Goal: Information Seeking & Learning: Learn about a topic

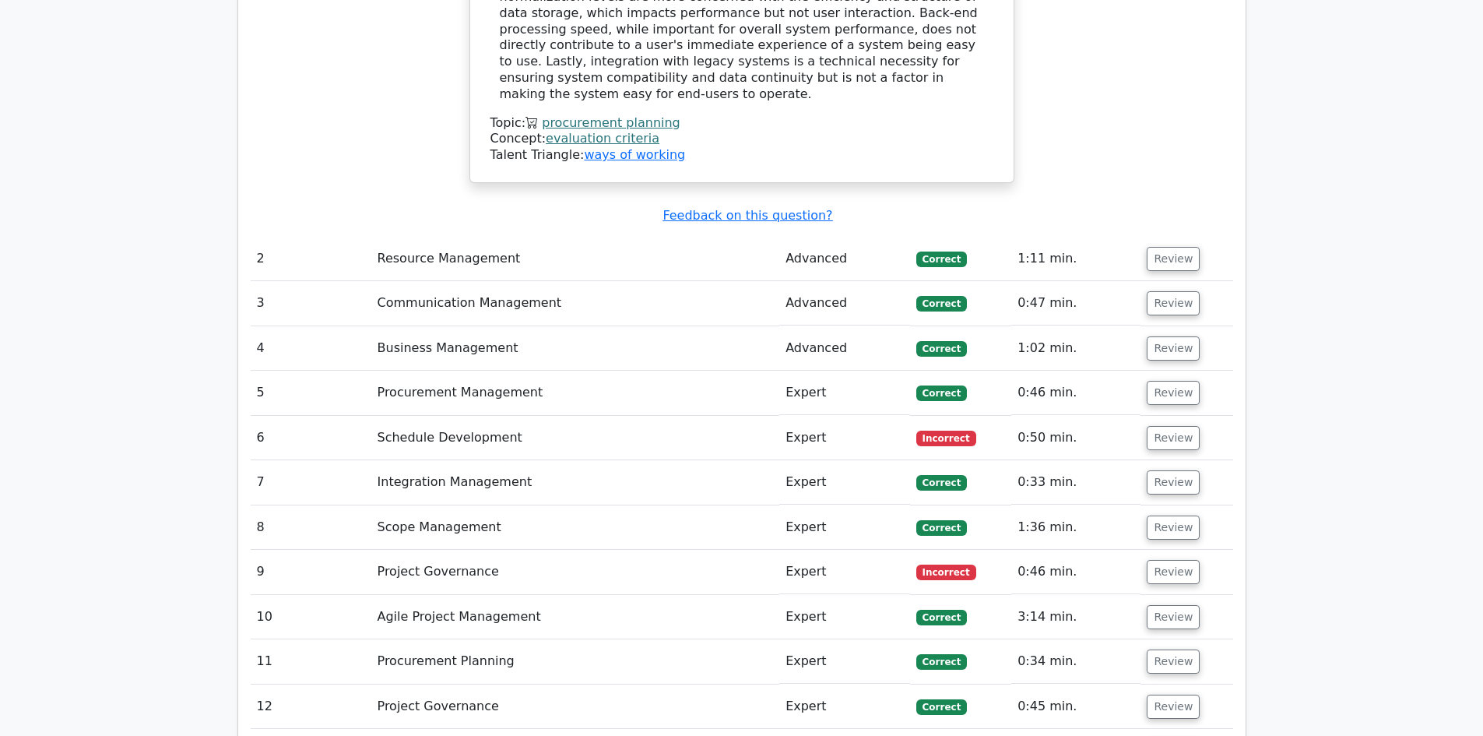
scroll to position [3115, 0]
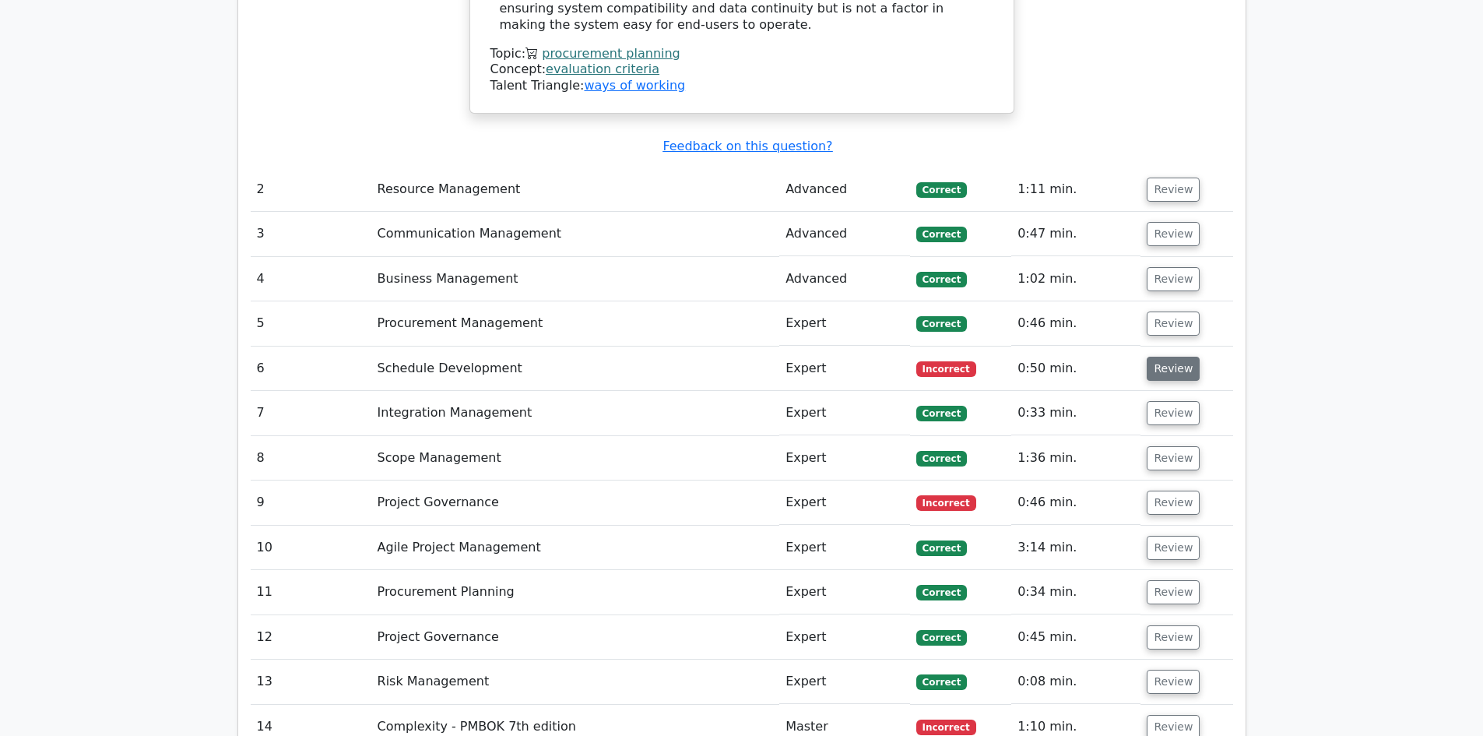
click at [1167, 357] on button "Review" at bounding box center [1173, 369] width 53 height 24
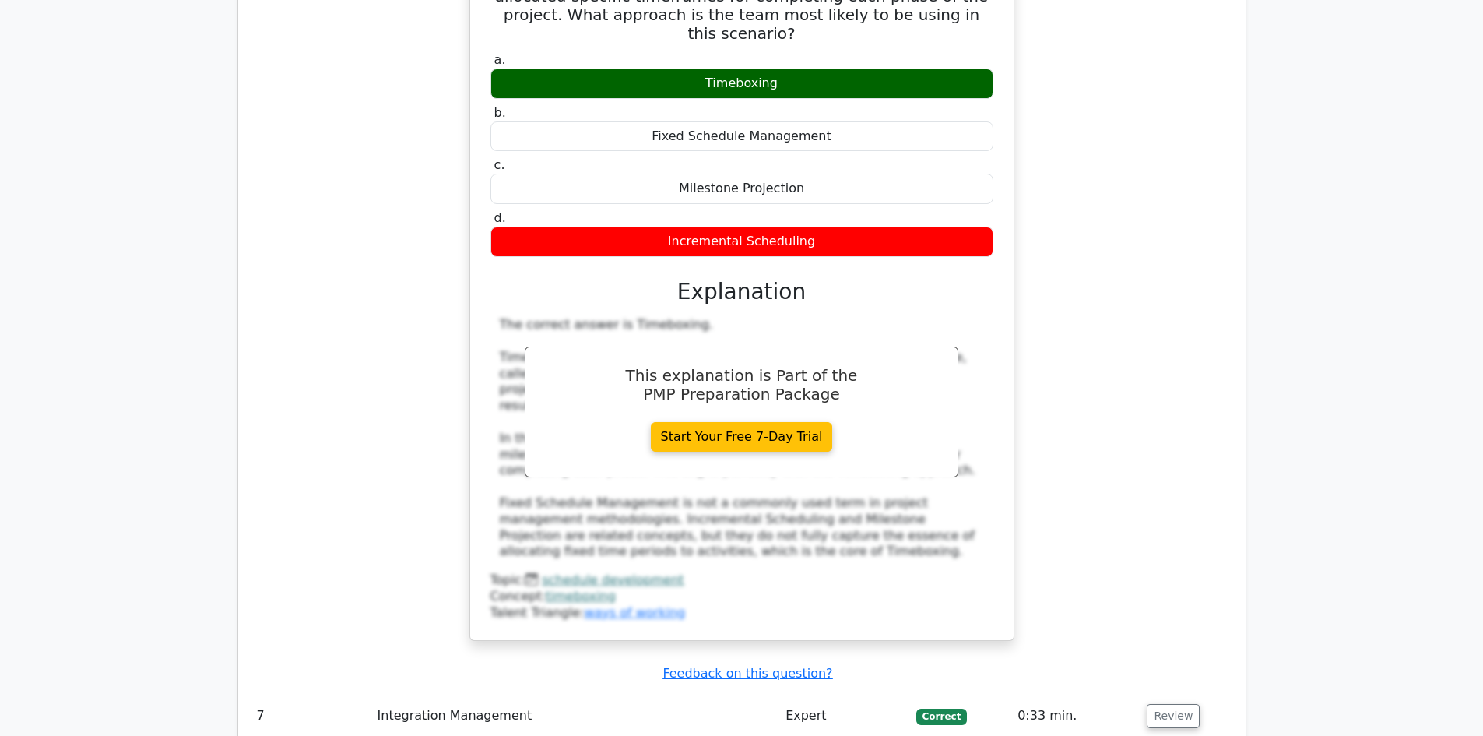
scroll to position [3894, 0]
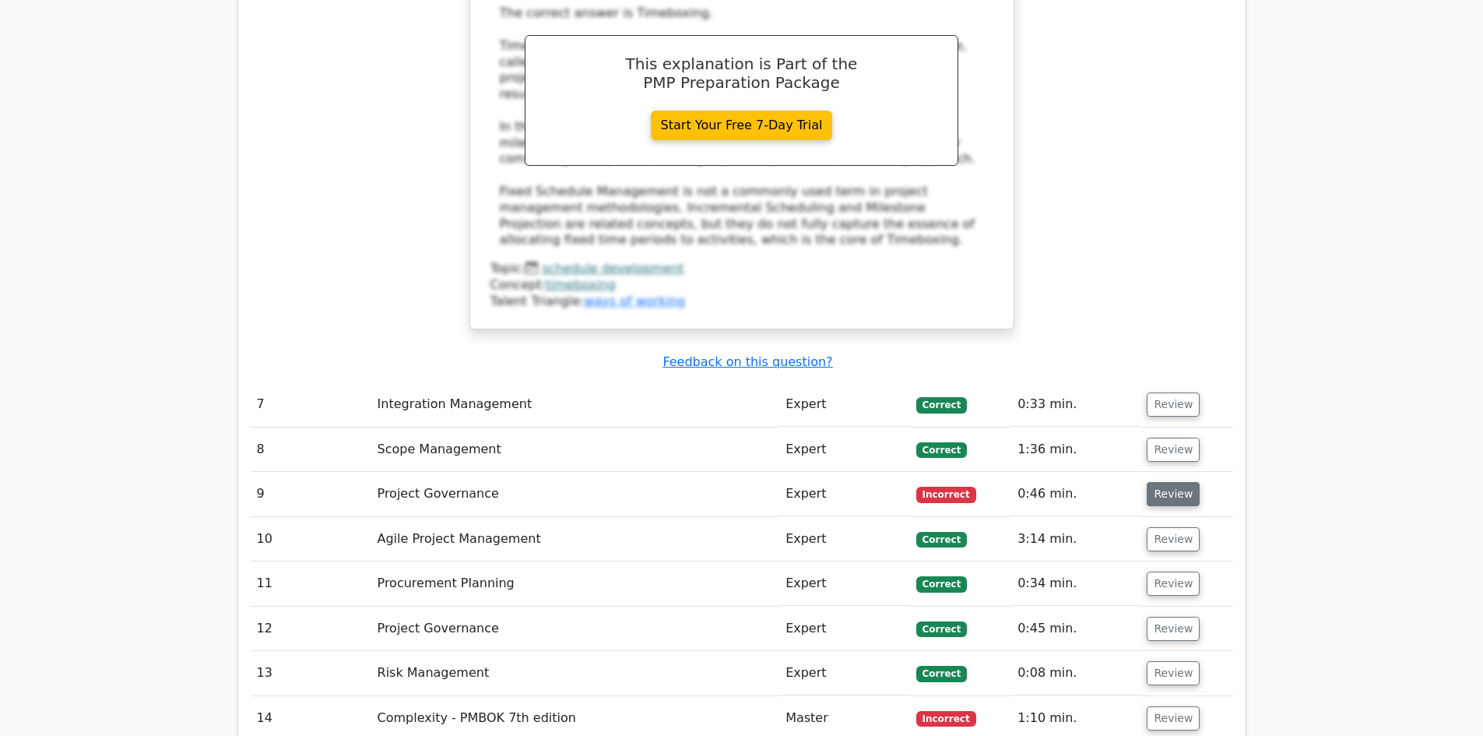
click at [1172, 482] on button "Review" at bounding box center [1173, 494] width 53 height 24
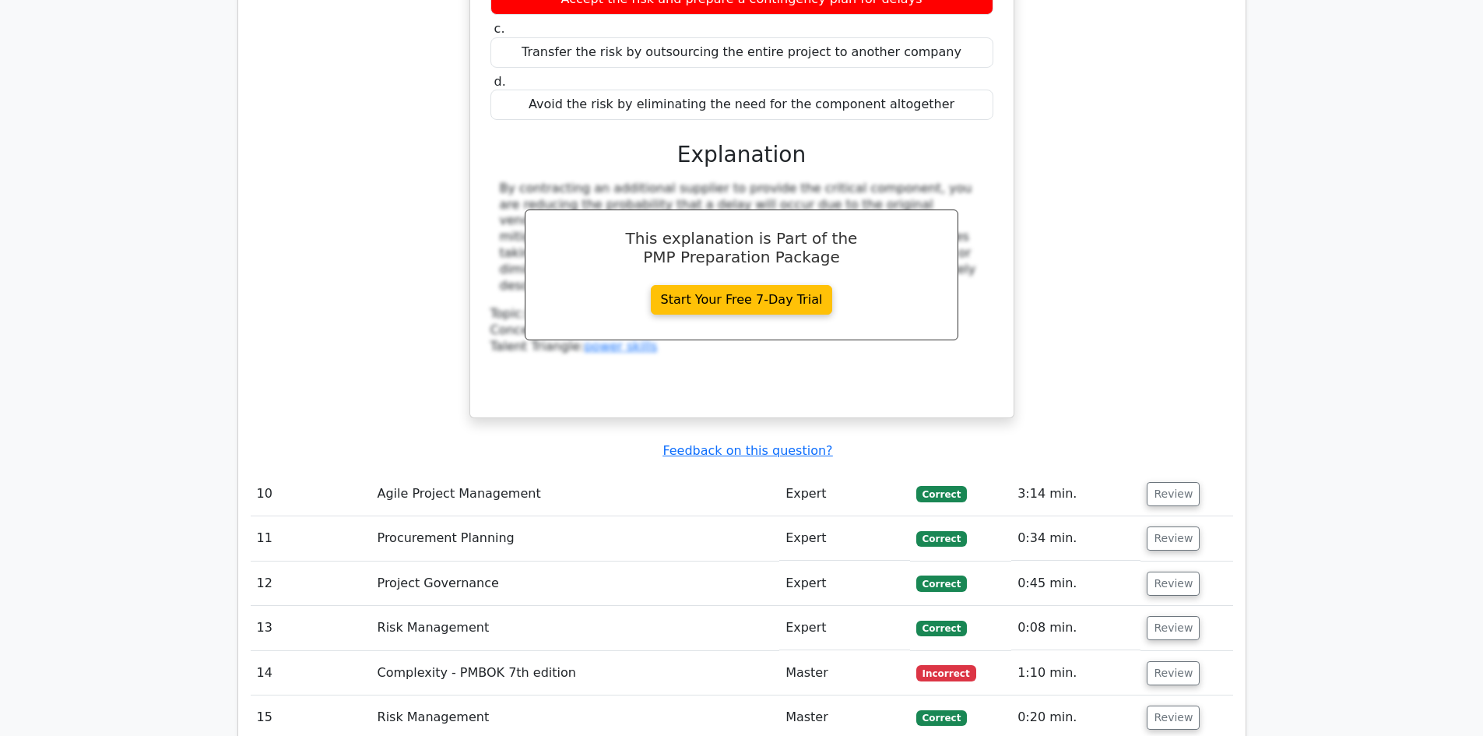
scroll to position [4672, 0]
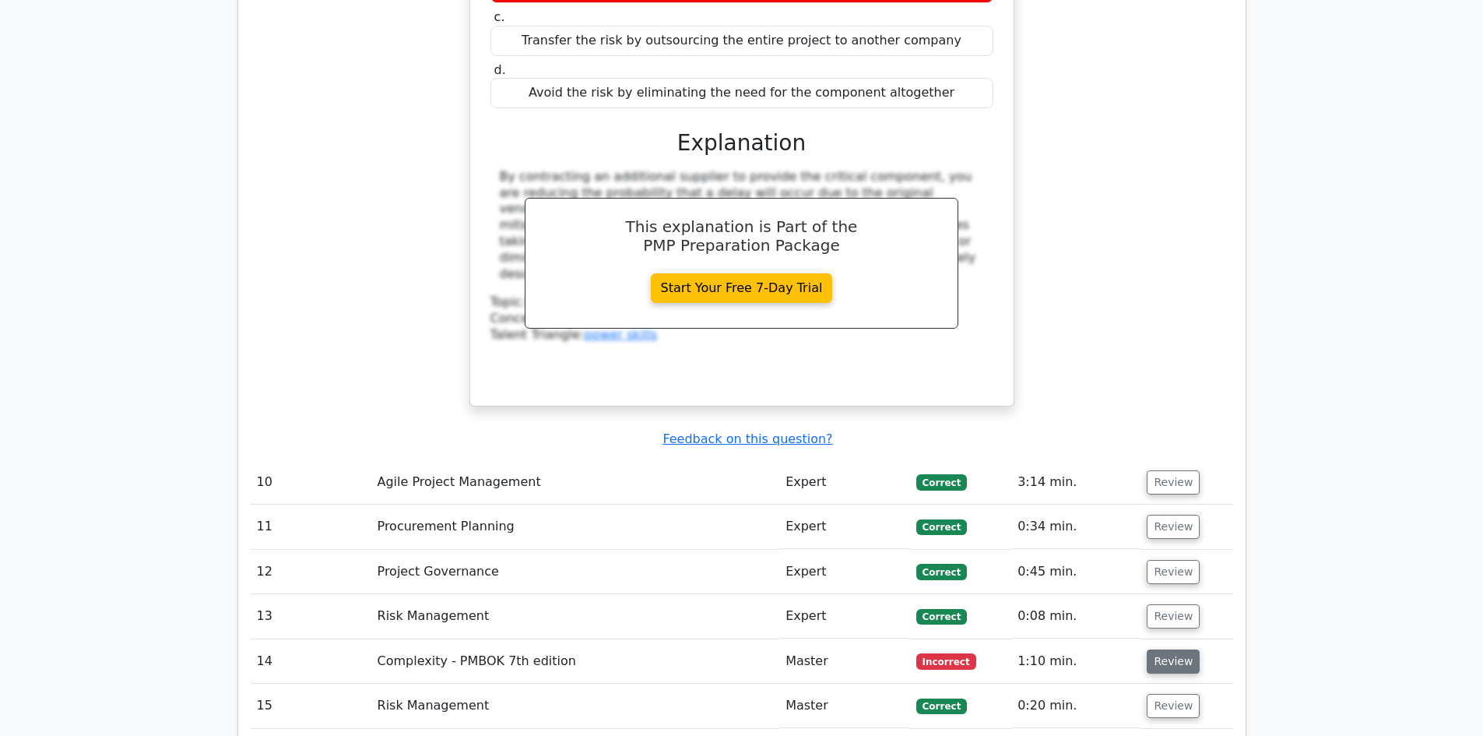
click at [1159, 649] on button "Review" at bounding box center [1173, 661] width 53 height 24
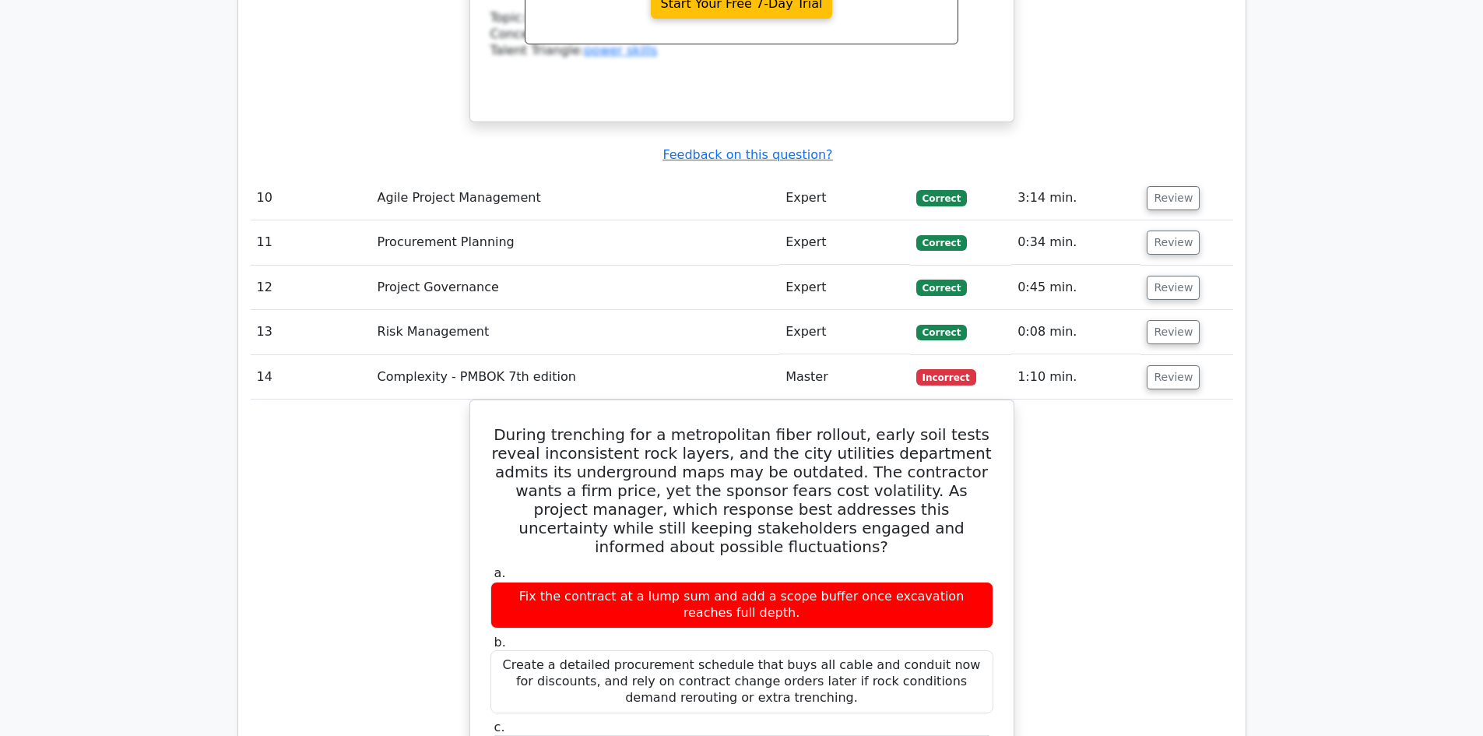
scroll to position [4984, 0]
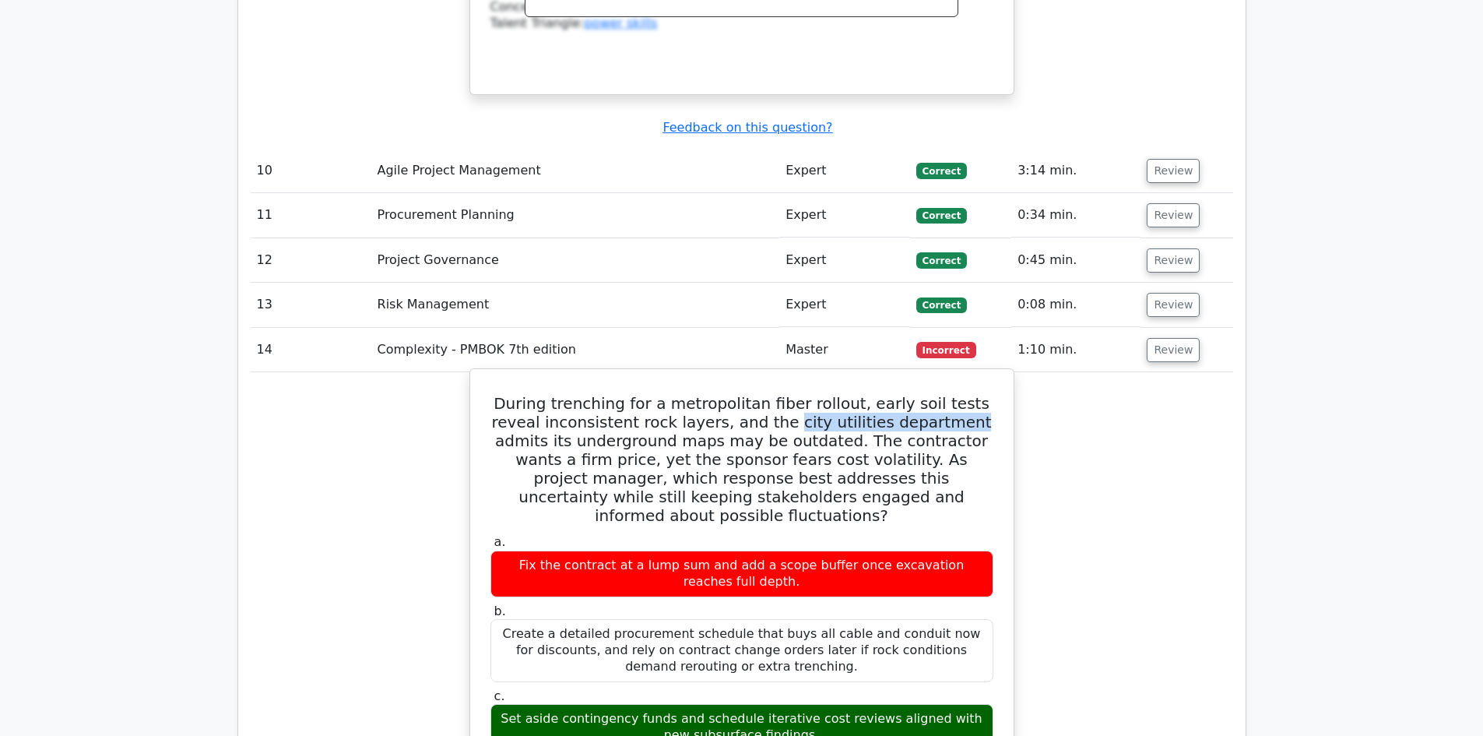
drag, startPoint x: 734, startPoint y: 279, endPoint x: 905, endPoint y: 271, distance: 170.7
click at [905, 394] on h5 "During trenching for a metropolitan fiber rollout, early soil tests reveal inco…" at bounding box center [742, 459] width 506 height 131
drag, startPoint x: 593, startPoint y: 296, endPoint x: 732, endPoint y: 304, distance: 139.6
click at [732, 394] on h5 "During trenching for a metropolitan fiber rollout, early soil tests reveal inco…" at bounding box center [742, 459] width 506 height 131
drag, startPoint x: 925, startPoint y: 297, endPoint x: 1001, endPoint y: 297, distance: 75.5
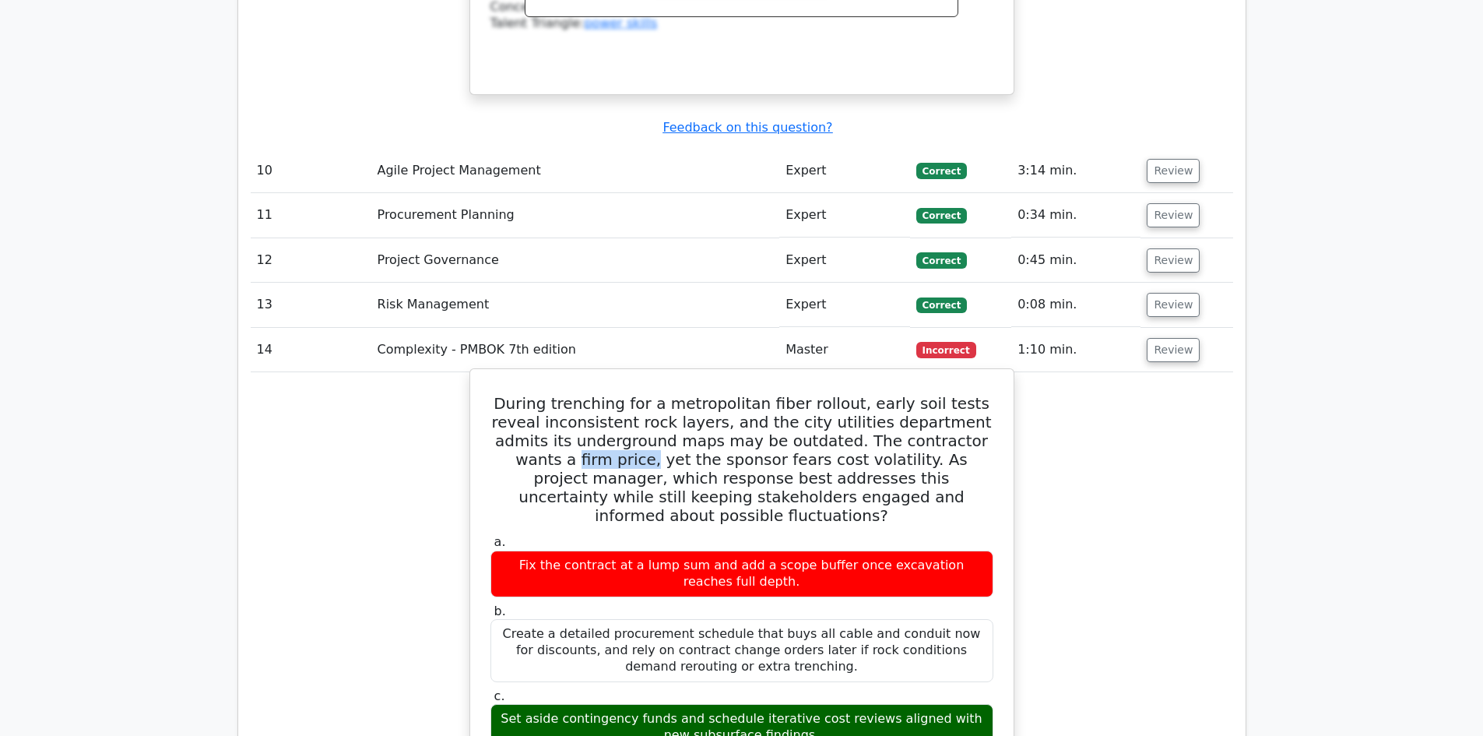
click at [611, 394] on h5 "During trenching for a metropolitan fiber rollout, early soil tests reveal inco…" at bounding box center [742, 459] width 506 height 131
drag, startPoint x: 579, startPoint y: 314, endPoint x: 666, endPoint y: 322, distance: 86.8
click at [666, 394] on h5 "During trenching for a metropolitan fiber rollout, early soil tests reveal inco…" at bounding box center [742, 459] width 506 height 131
drag, startPoint x: 671, startPoint y: 328, endPoint x: 702, endPoint y: 318, distance: 32.0
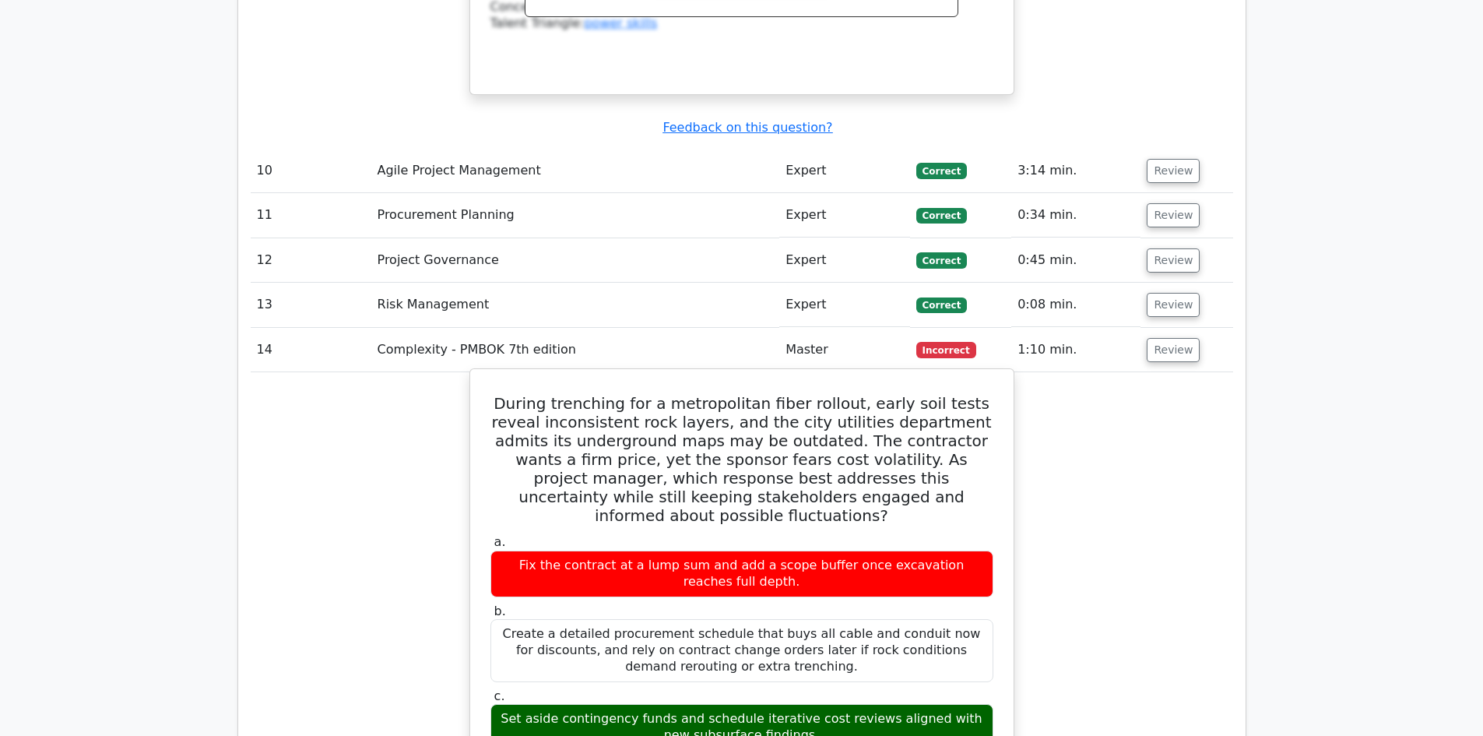
click at [673, 394] on h5 "During trenching for a metropolitan fiber rollout, early soil tests reveal inco…" at bounding box center [742, 459] width 506 height 131
drag, startPoint x: 674, startPoint y: 312, endPoint x: 756, endPoint y: 322, distance: 82.3
click at [756, 394] on h5 "During trenching for a metropolitan fiber rollout, early soil tests reveal inco…" at bounding box center [742, 459] width 506 height 131
drag, startPoint x: 649, startPoint y: 332, endPoint x: 687, endPoint y: 332, distance: 38.2
click at [687, 394] on h5 "During trenching for a metropolitan fiber rollout, early soil tests reveal inco…" at bounding box center [742, 459] width 506 height 131
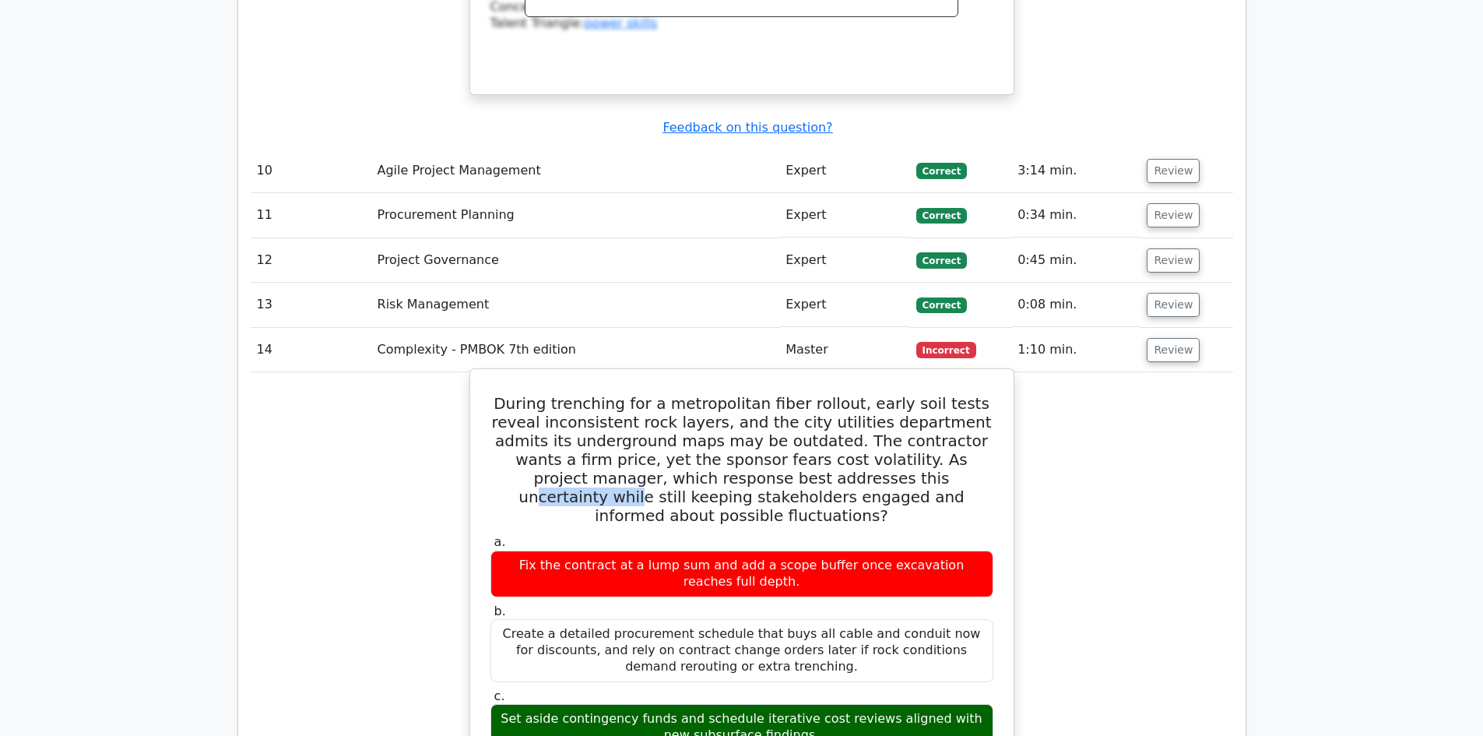
drag, startPoint x: 778, startPoint y: 334, endPoint x: 876, endPoint y: 336, distance: 98.1
click at [857, 394] on h5 "During trenching for a metropolitan fiber rollout, early soil tests reveal inco…" at bounding box center [742, 459] width 506 height 131
drag, startPoint x: 621, startPoint y: 359, endPoint x: 635, endPoint y: 359, distance: 14.0
click at [635, 394] on h5 "During trenching for a metropolitan fiber rollout, early soil tests reveal inco…" at bounding box center [742, 459] width 506 height 131
drag, startPoint x: 721, startPoint y: 354, endPoint x: 763, endPoint y: 350, distance: 42.2
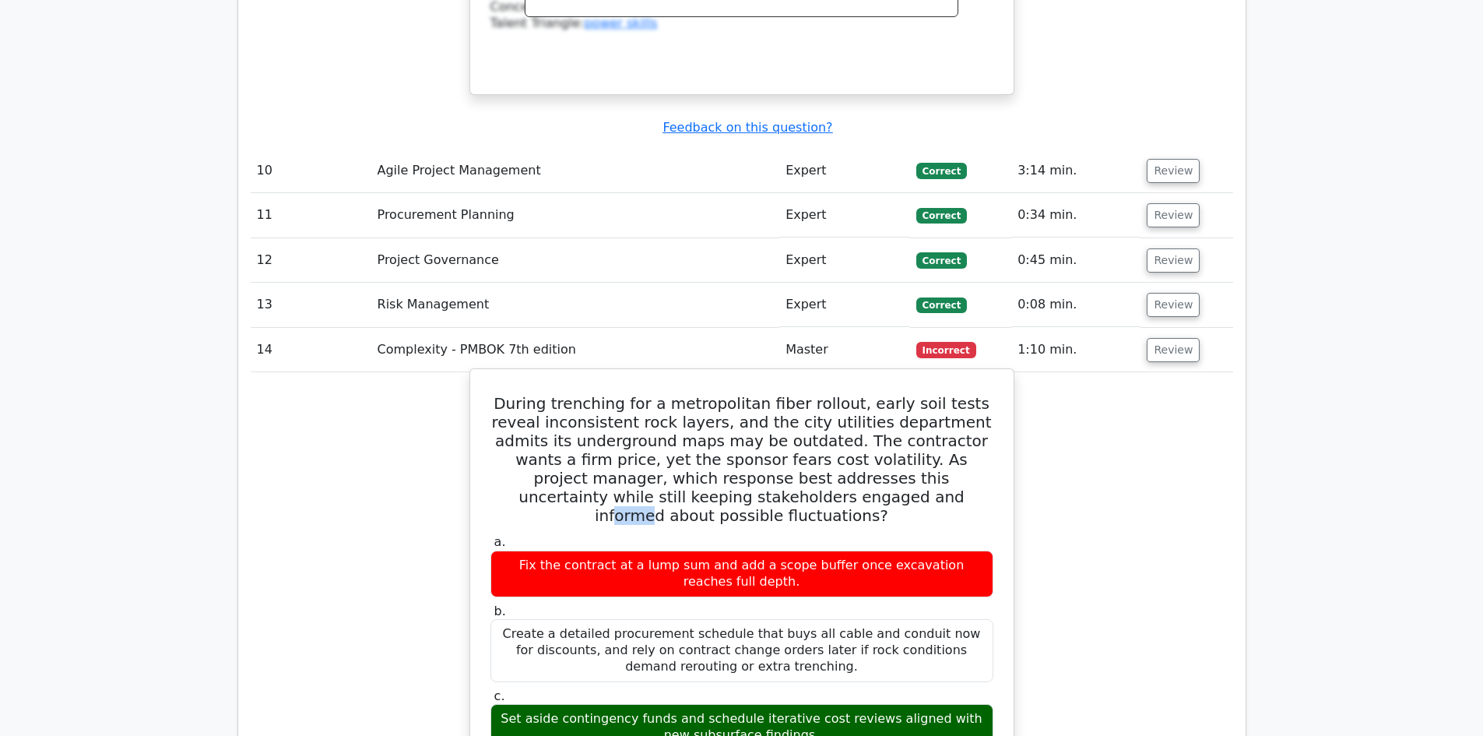
click at [763, 394] on h5 "During trenching for a metropolitan fiber rollout, early soil tests reveal inco…" at bounding box center [742, 459] width 506 height 131
drag, startPoint x: 798, startPoint y: 354, endPoint x: 925, endPoint y: 350, distance: 127.0
click at [925, 394] on h5 "During trenching for a metropolitan fiber rollout, early soil tests reveal inco…" at bounding box center [742, 459] width 506 height 131
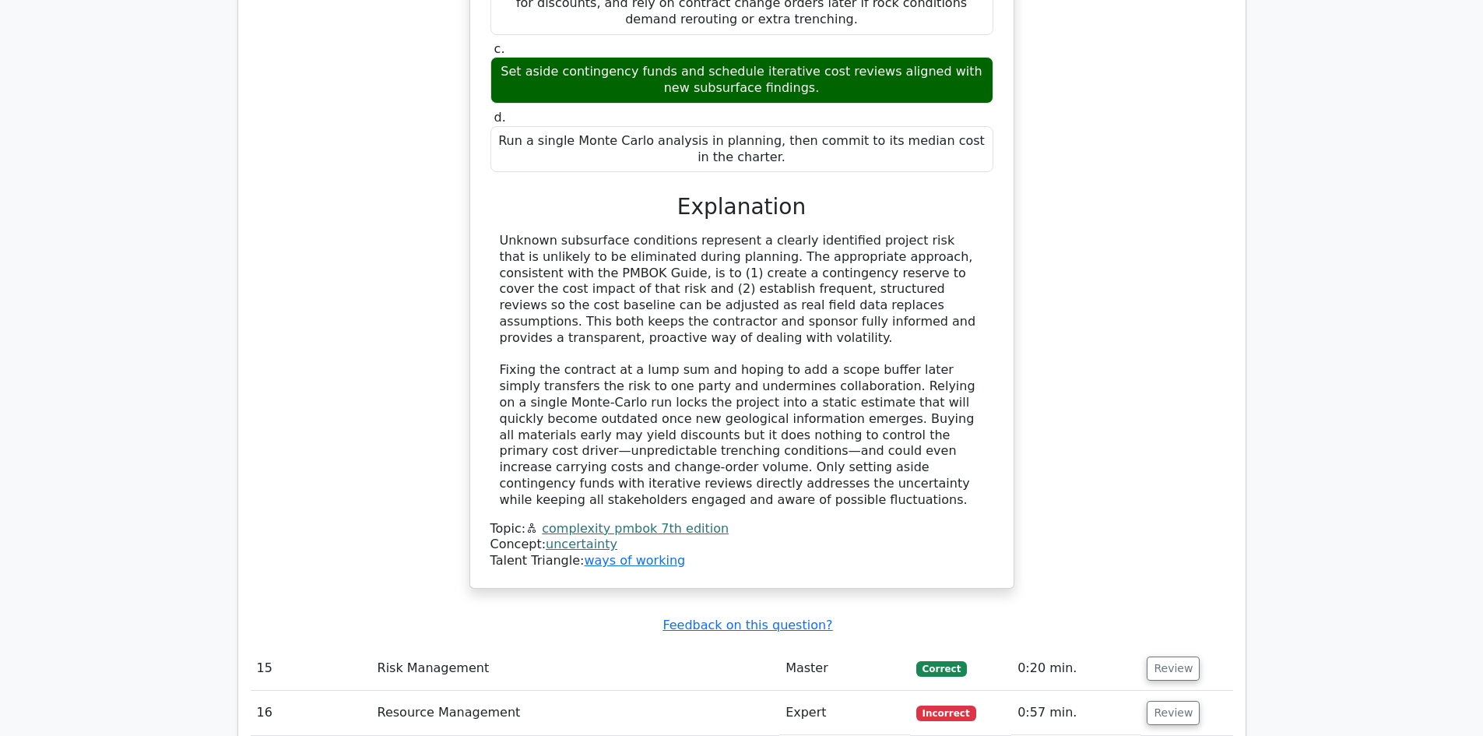
scroll to position [5607, 0]
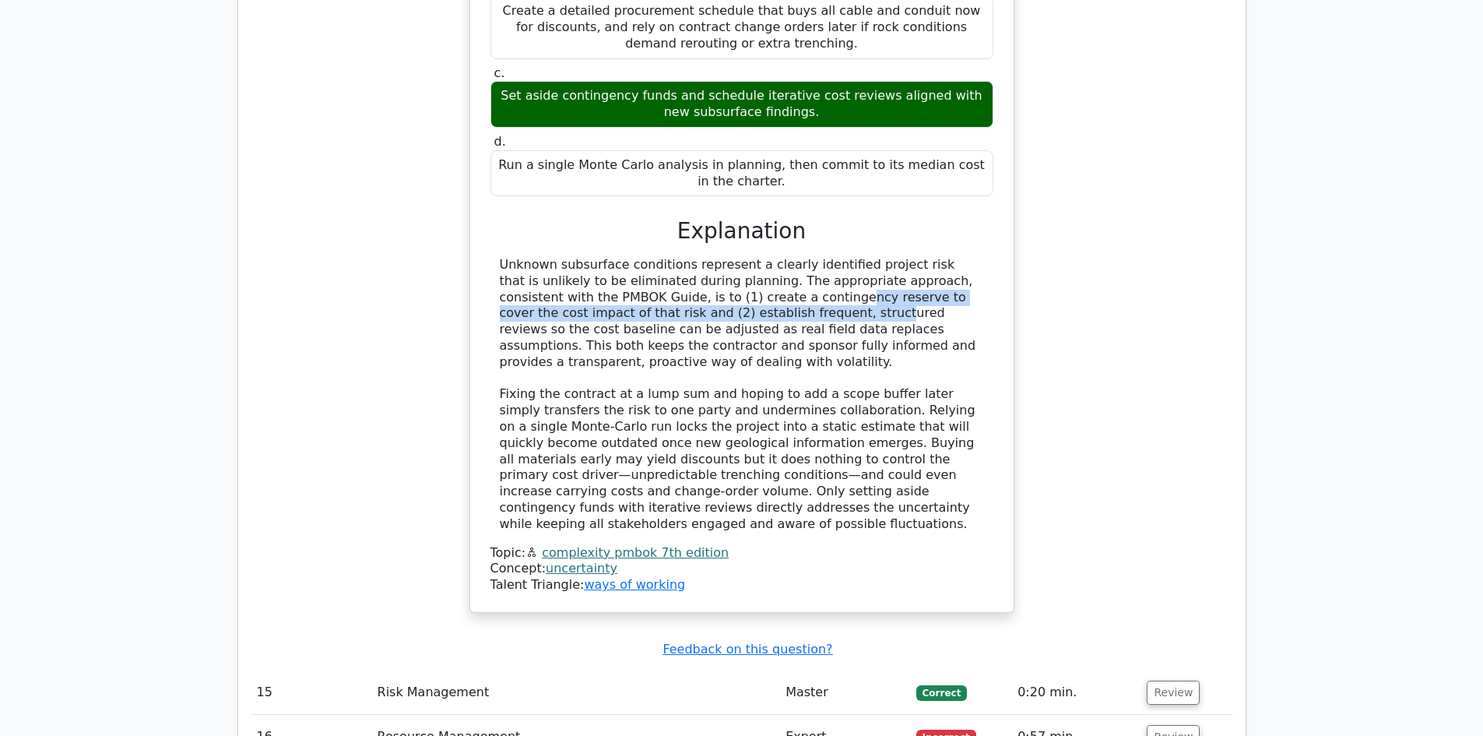
drag, startPoint x: 628, startPoint y: 131, endPoint x: 586, endPoint y: 155, distance: 48.5
click at [586, 257] on div "Unknown subsurface conditions represent a clearly identified project risk that …" at bounding box center [742, 395] width 484 height 276
click at [616, 257] on div "Unknown subsurface conditions represent a clearly identified project risk that …" at bounding box center [742, 395] width 484 height 276
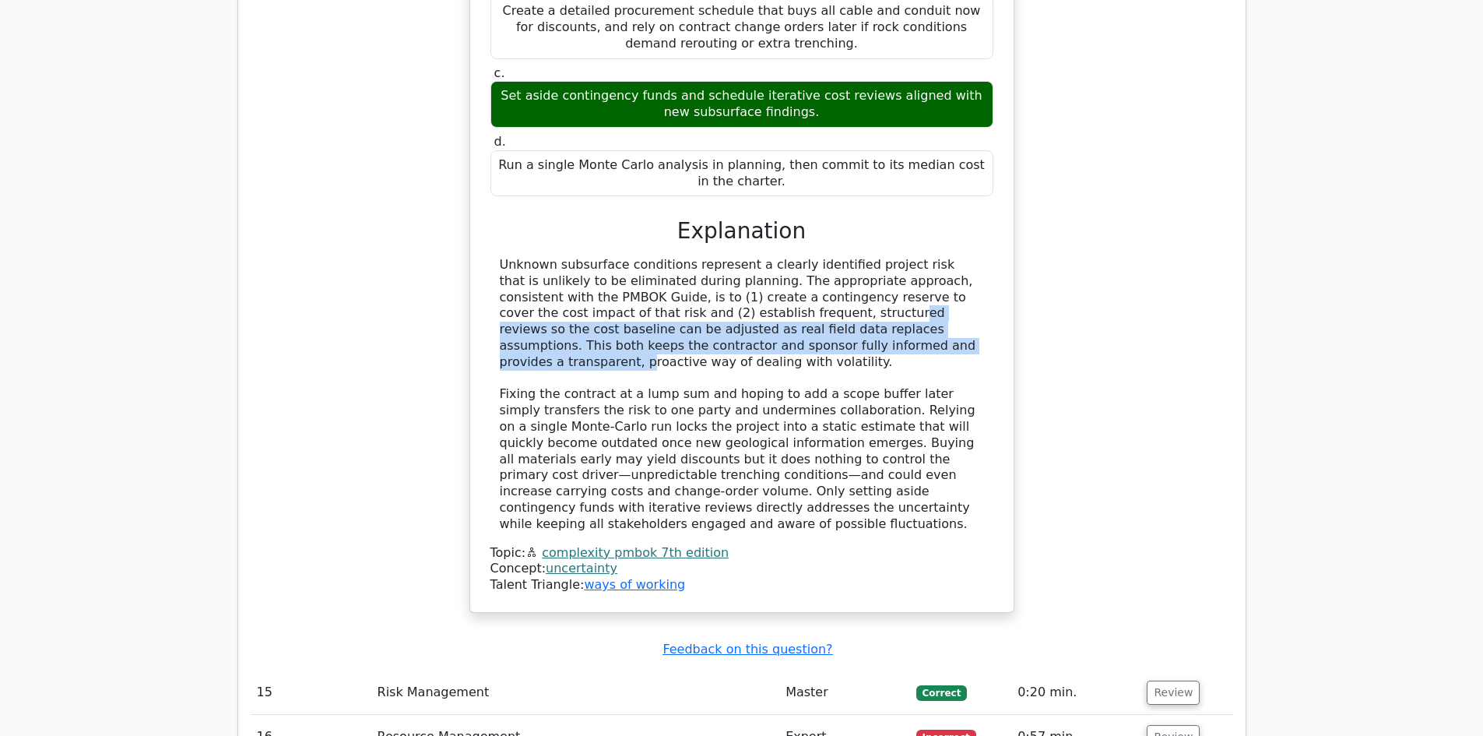
drag, startPoint x: 615, startPoint y: 147, endPoint x: 625, endPoint y: 176, distance: 30.5
click at [625, 257] on div "Unknown subsurface conditions represent a clearly identified project risk that …" at bounding box center [742, 395] width 484 height 276
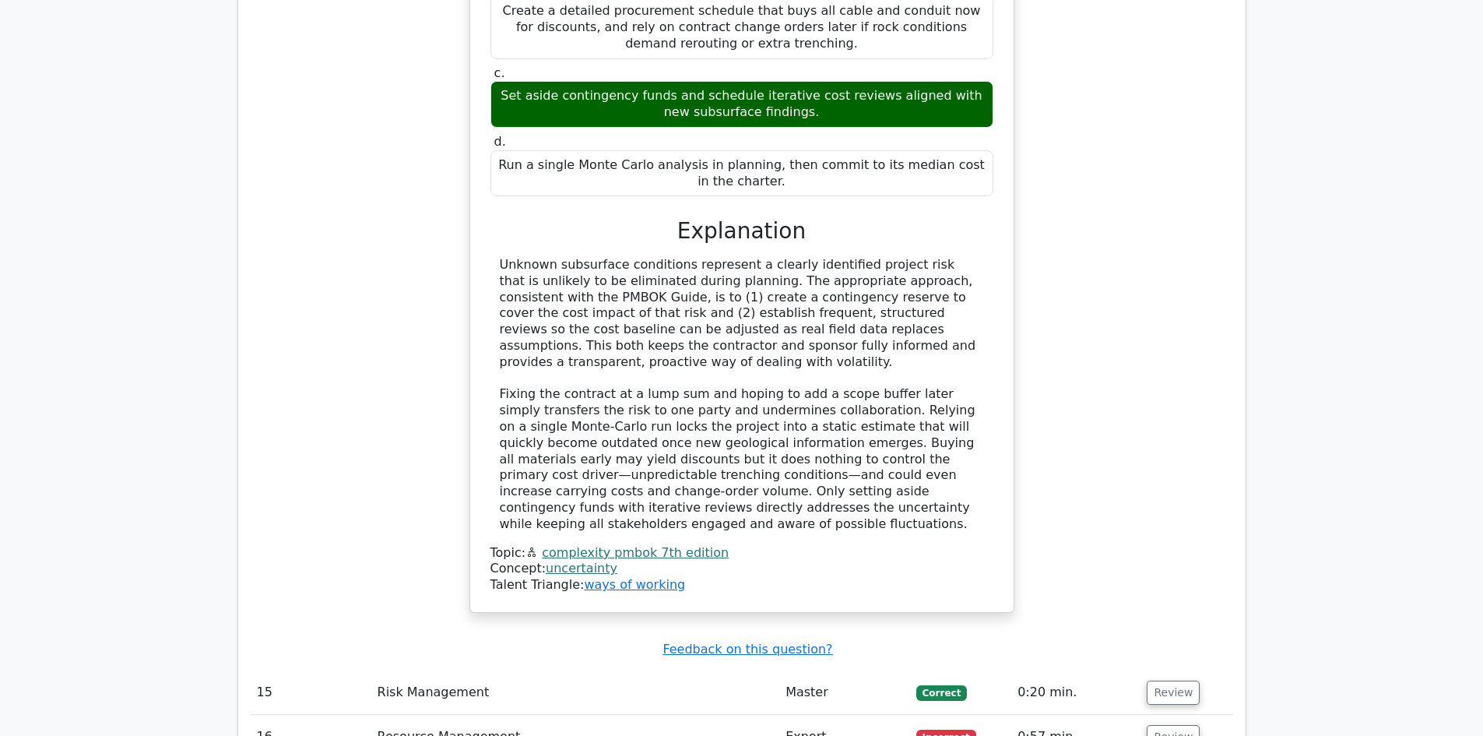
click at [628, 257] on div "Unknown subsurface conditions represent a clearly identified project risk that …" at bounding box center [742, 395] width 484 height 276
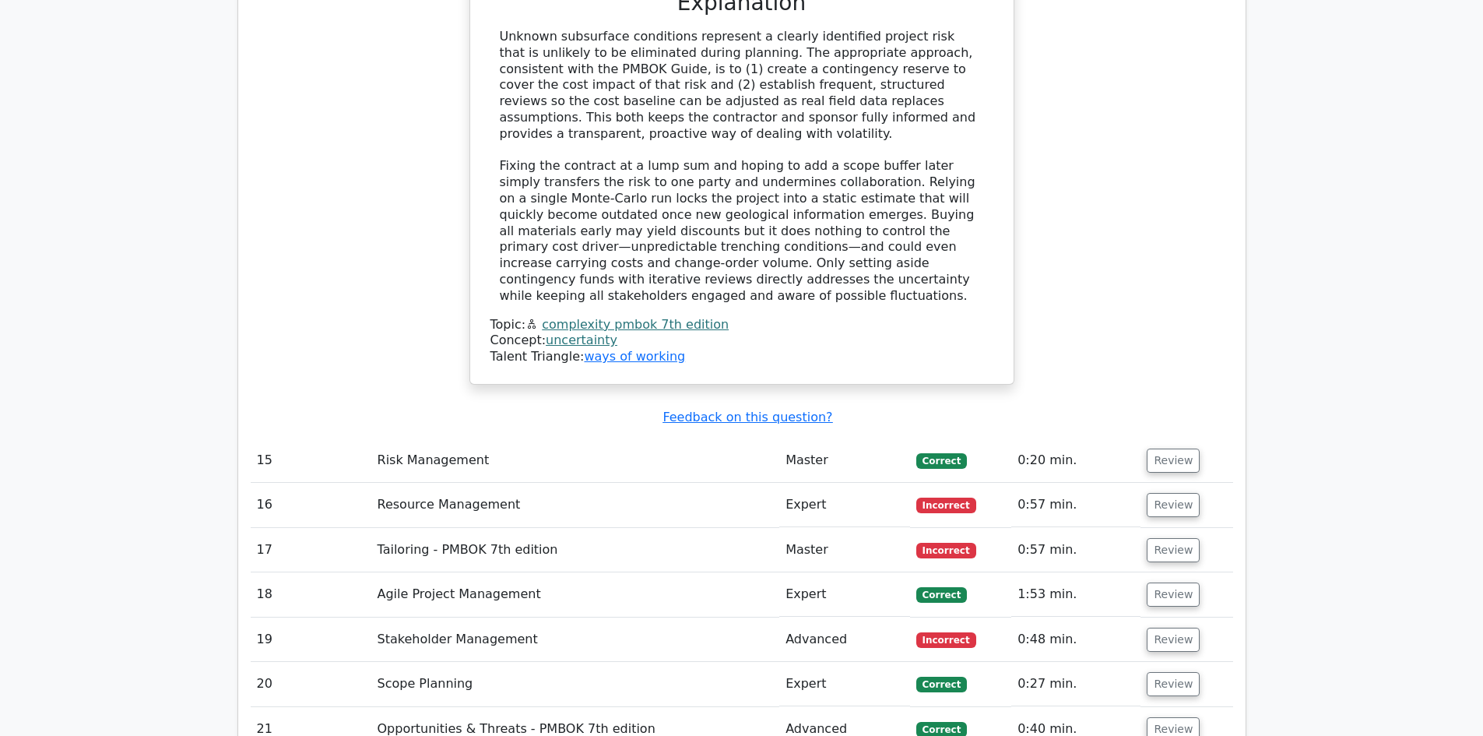
scroll to position [5841, 0]
click at [1169, 491] on button "Review" at bounding box center [1173, 503] width 53 height 24
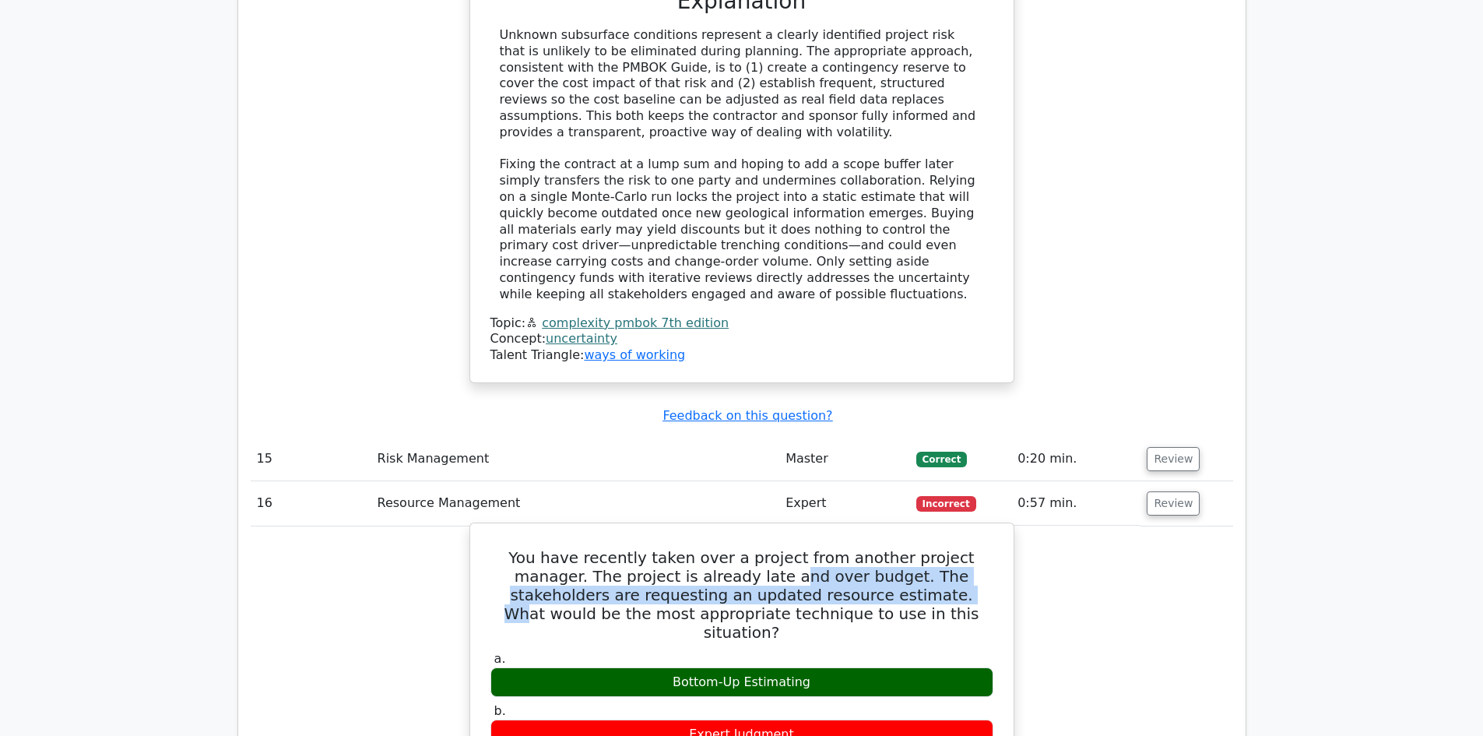
drag, startPoint x: 738, startPoint y: 382, endPoint x: 825, endPoint y: 392, distance: 87.0
click at [825, 548] on h5 "You have recently taken over a project from another project manager. The projec…" at bounding box center [742, 594] width 506 height 93
drag, startPoint x: 863, startPoint y: 390, endPoint x: 896, endPoint y: 388, distance: 33.6
click at [864, 548] on h5 "You have recently taken over a project from another project manager. The projec…" at bounding box center [742, 594] width 506 height 93
click at [898, 548] on h5 "You have recently taken over a project from another project manager. The projec…" at bounding box center [742, 594] width 506 height 93
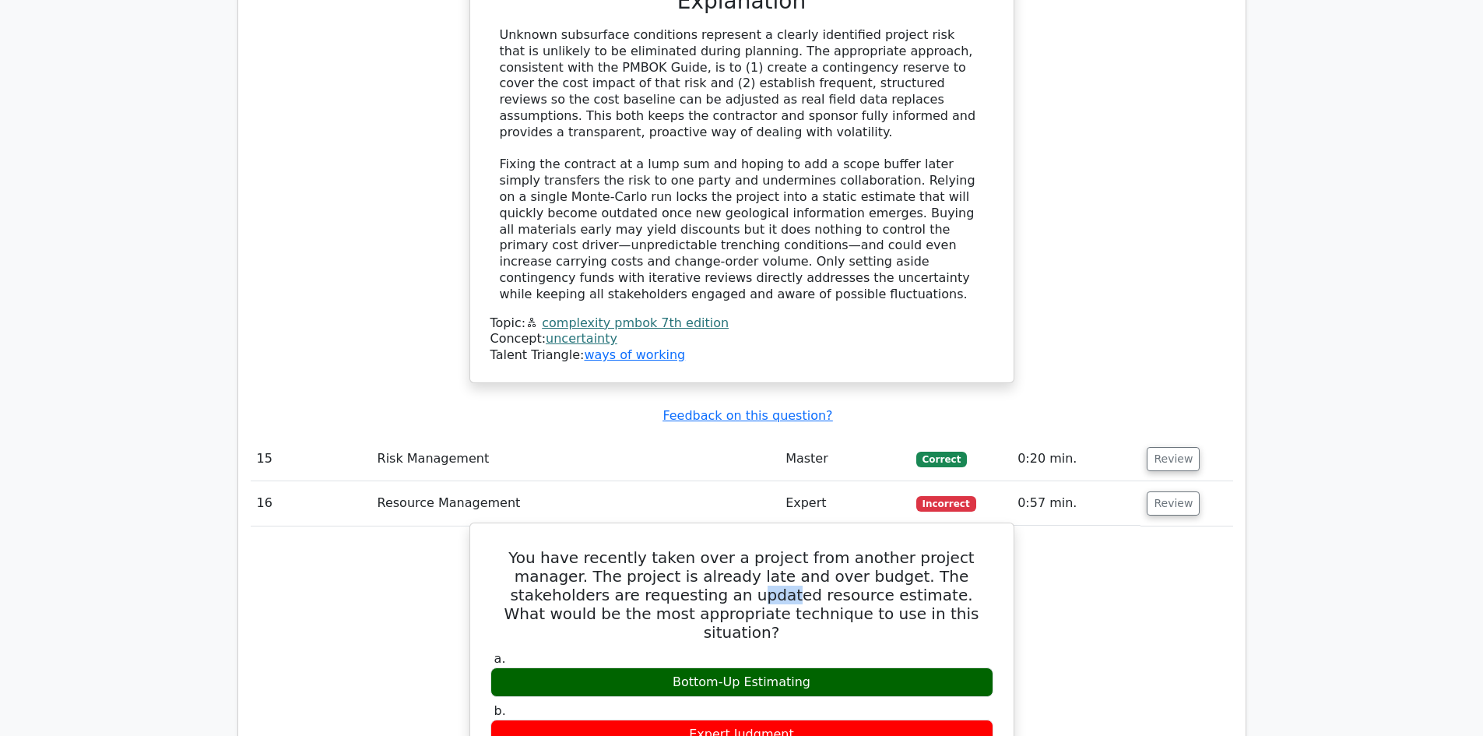
drag, startPoint x: 628, startPoint y: 406, endPoint x: 647, endPoint y: 409, distance: 18.9
click at [647, 548] on h5 "You have recently taken over a project from another project manager. The projec…" at bounding box center [742, 594] width 506 height 93
click at [634, 548] on h5 "You have recently taken over a project from another project manager. The projec…" at bounding box center [742, 594] width 506 height 93
drag, startPoint x: 572, startPoint y: 396, endPoint x: 730, endPoint y: 404, distance: 158.3
click at [730, 548] on h5 "You have recently taken over a project from another project manager. The projec…" at bounding box center [742, 594] width 506 height 93
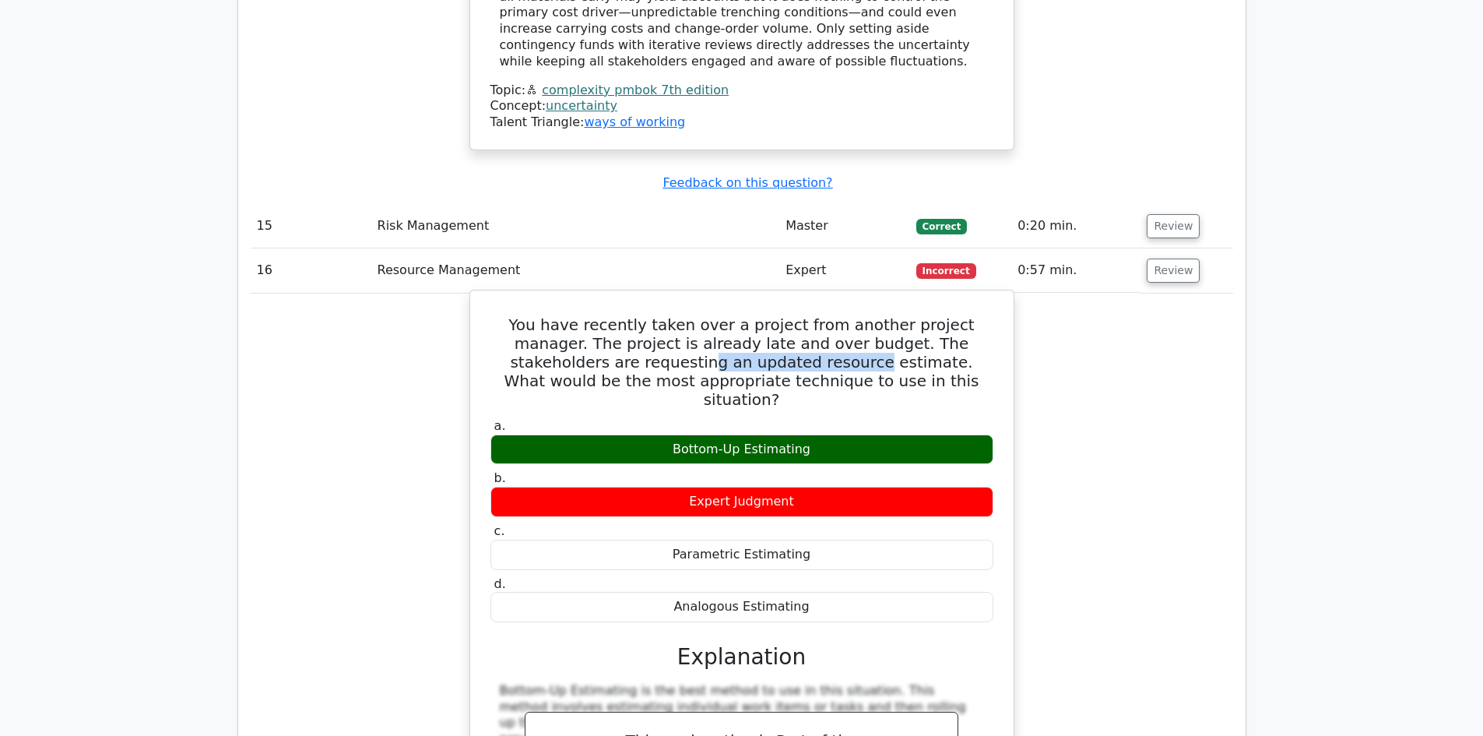
scroll to position [6074, 0]
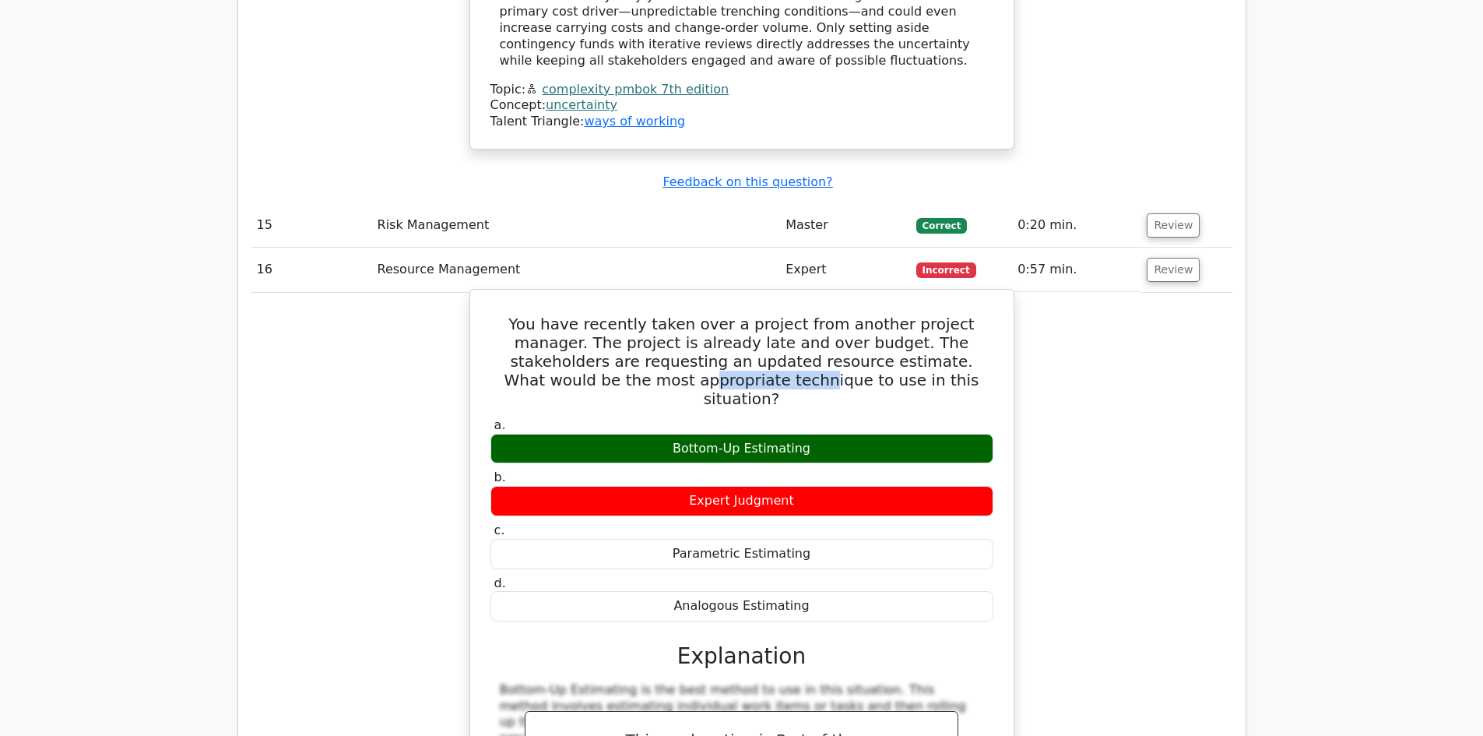
drag, startPoint x: 597, startPoint y: 185, endPoint x: 706, endPoint y: 192, distance: 109.3
click at [706, 315] on h5 "You have recently taken over a project from another project manager. The projec…" at bounding box center [742, 361] width 506 height 93
drag, startPoint x: 658, startPoint y: 146, endPoint x: 807, endPoint y: 145, distance: 148.7
click at [807, 315] on h5 "You have recently taken over a project from another project manager. The projec…" at bounding box center [742, 361] width 506 height 93
drag, startPoint x: 853, startPoint y: 143, endPoint x: 946, endPoint y: 157, distance: 93.7
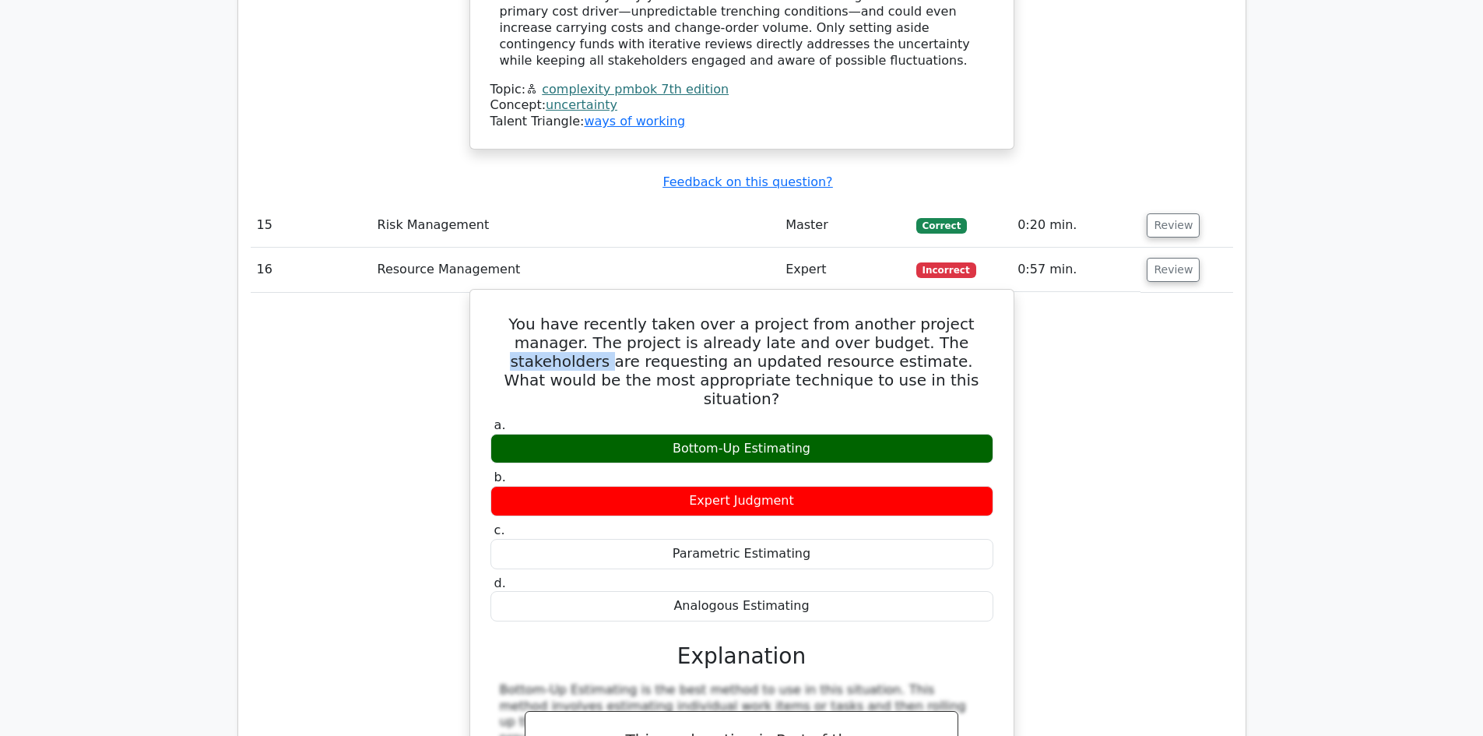
click at [946, 315] on h5 "You have recently taken over a project from another project manager. The projec…" at bounding box center [742, 361] width 506 height 93
click at [782, 315] on h5 "You have recently taken over a project from another project manager. The projec…" at bounding box center [742, 361] width 506 height 93
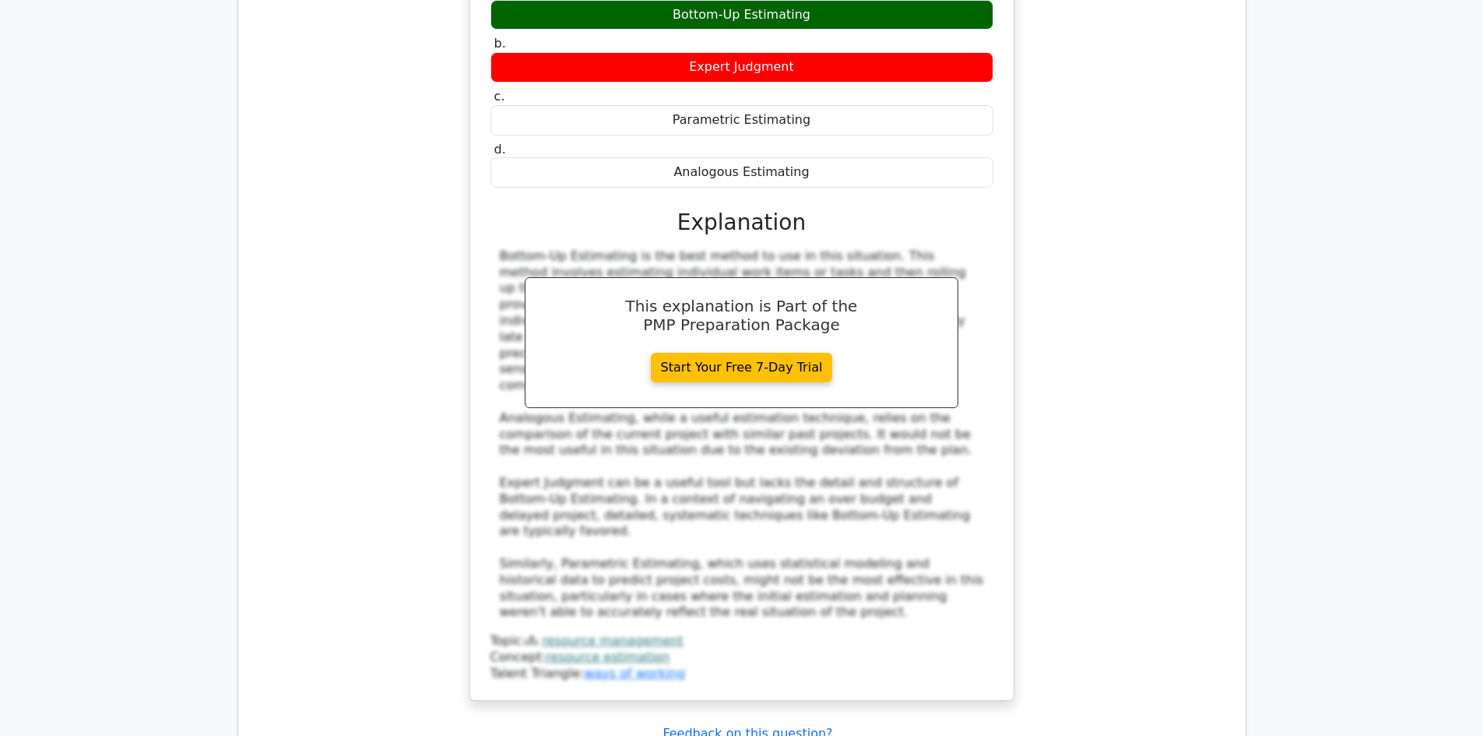
scroll to position [6619, 0]
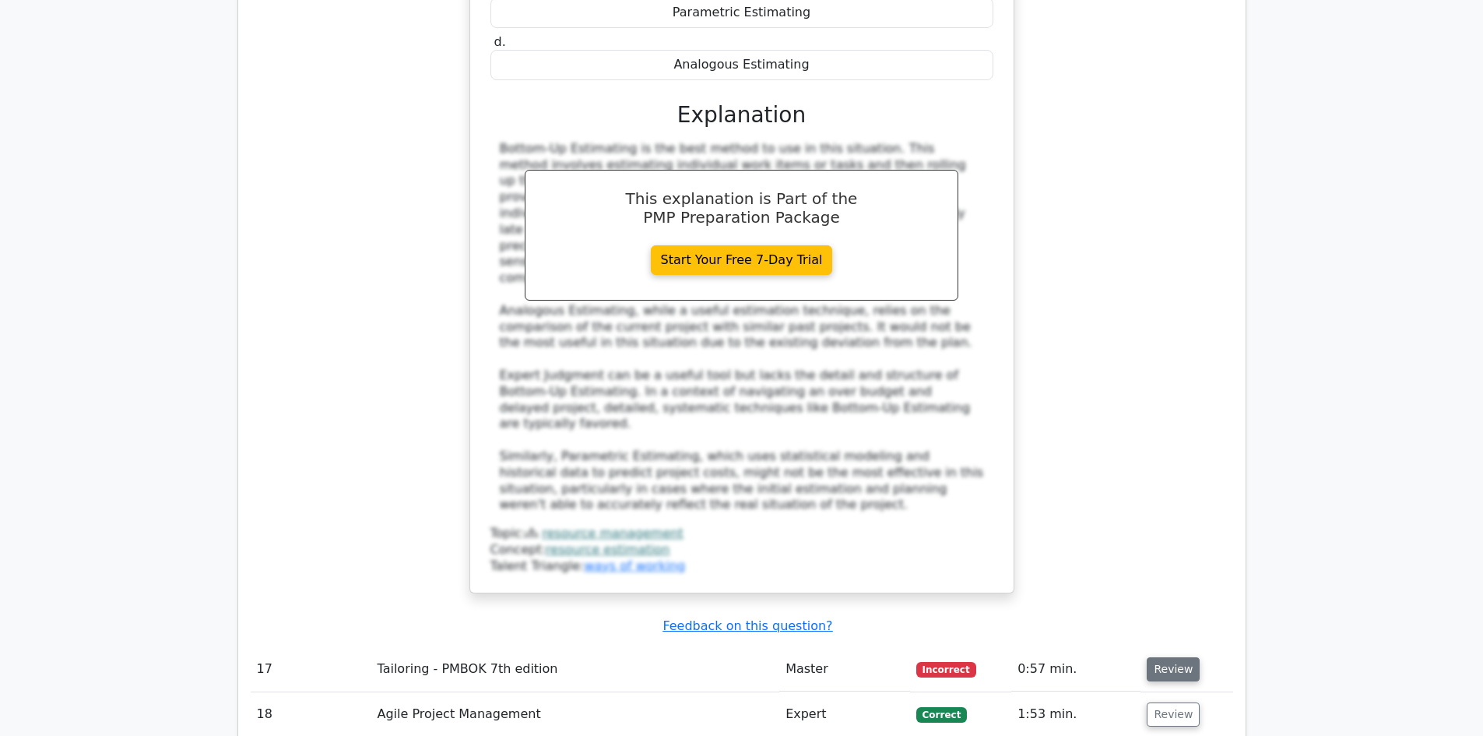
click at [1186, 657] on button "Review" at bounding box center [1173, 669] width 53 height 24
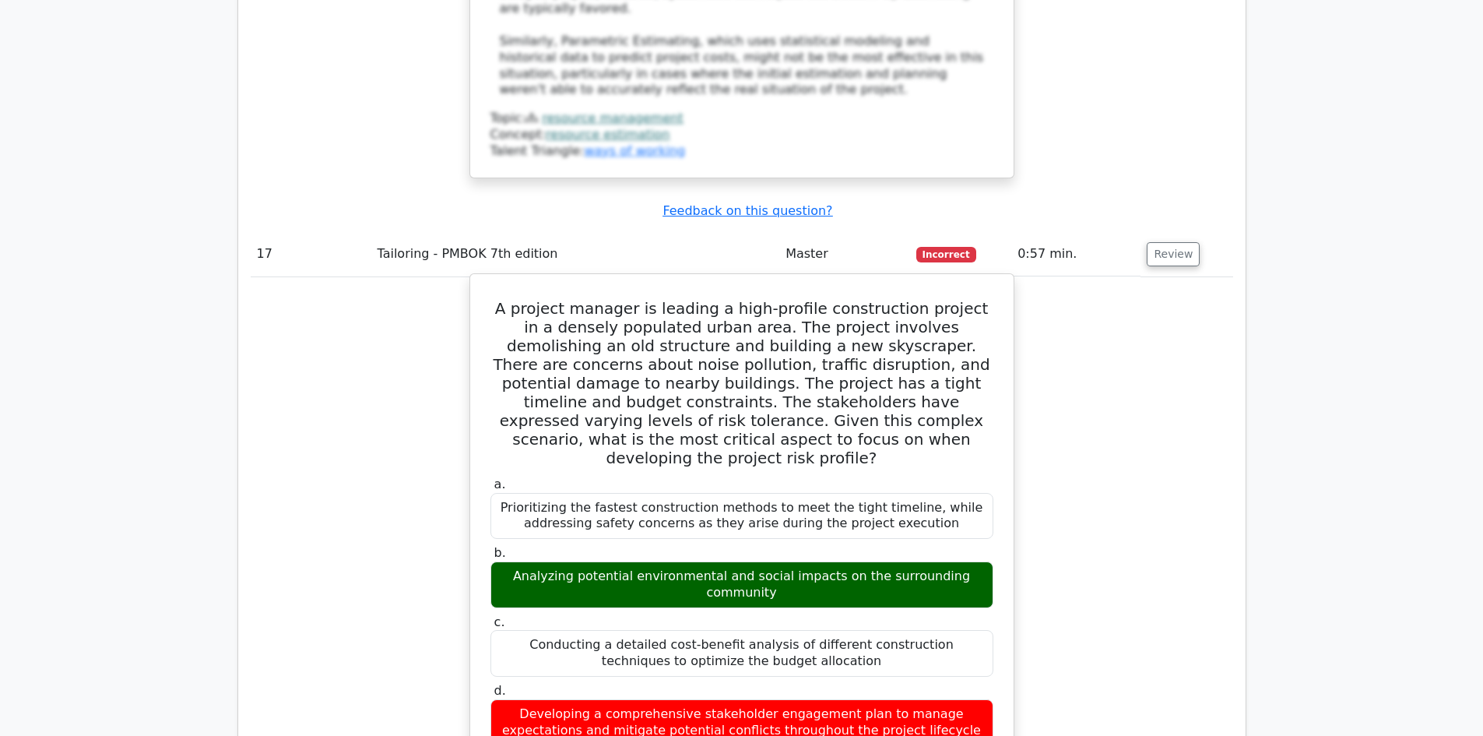
scroll to position [7009, 0]
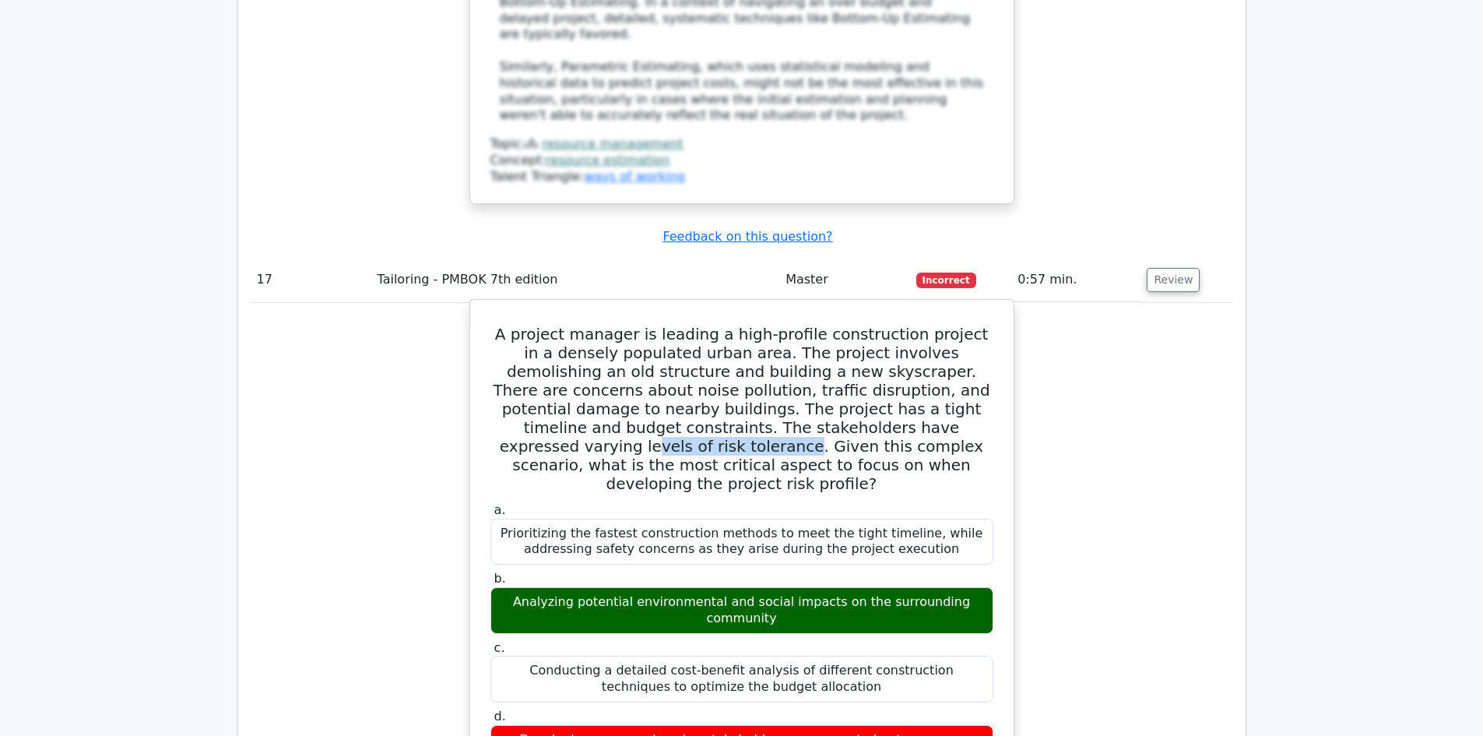
drag, startPoint x: 787, startPoint y: 167, endPoint x: 911, endPoint y: 165, distance: 123.8
click at [911, 325] on h5 "A project manager is leading a high-profile construction project in a densely p…" at bounding box center [742, 409] width 506 height 168
drag, startPoint x: 694, startPoint y: 195, endPoint x: 824, endPoint y: 200, distance: 130.1
click at [824, 325] on h5 "A project manager is leading a high-profile construction project in a densely p…" at bounding box center [742, 409] width 506 height 168
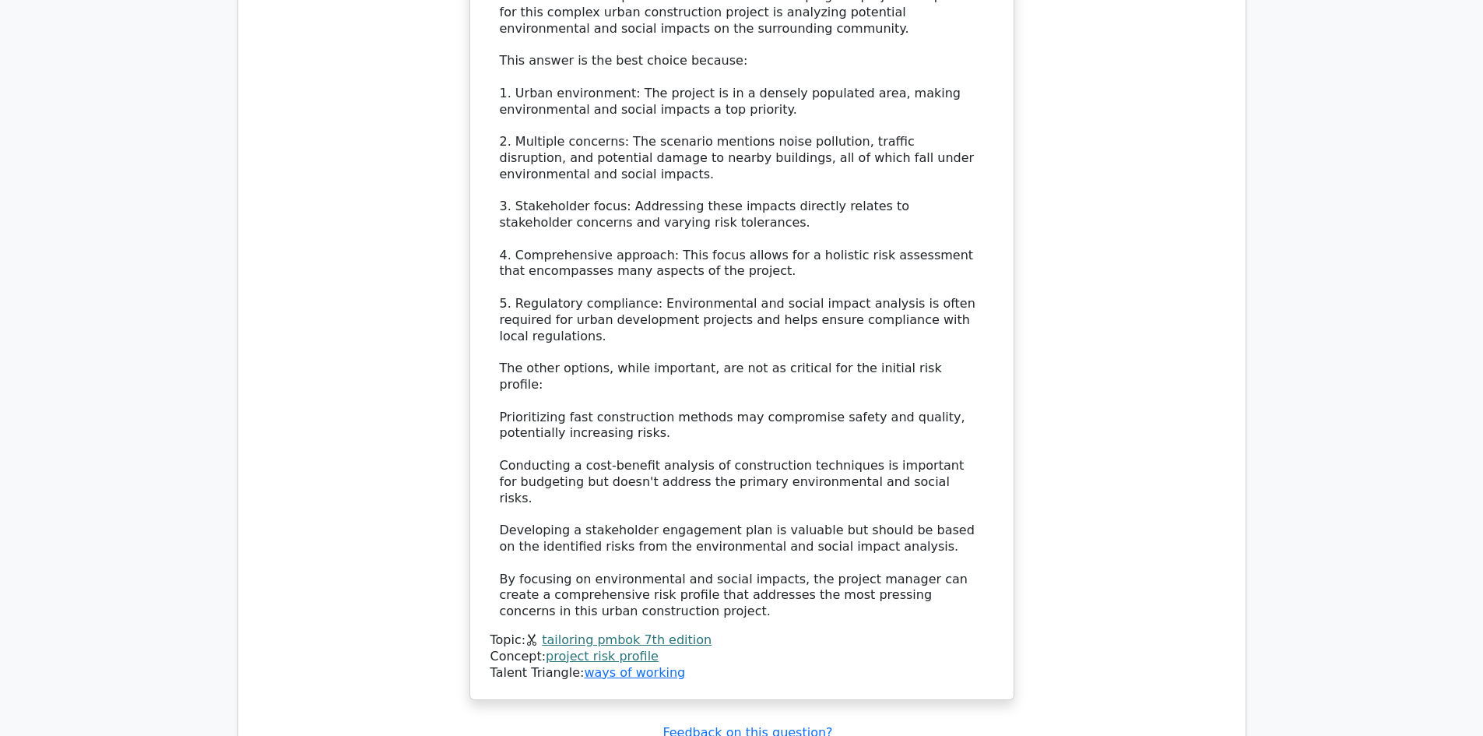
scroll to position [7943, 0]
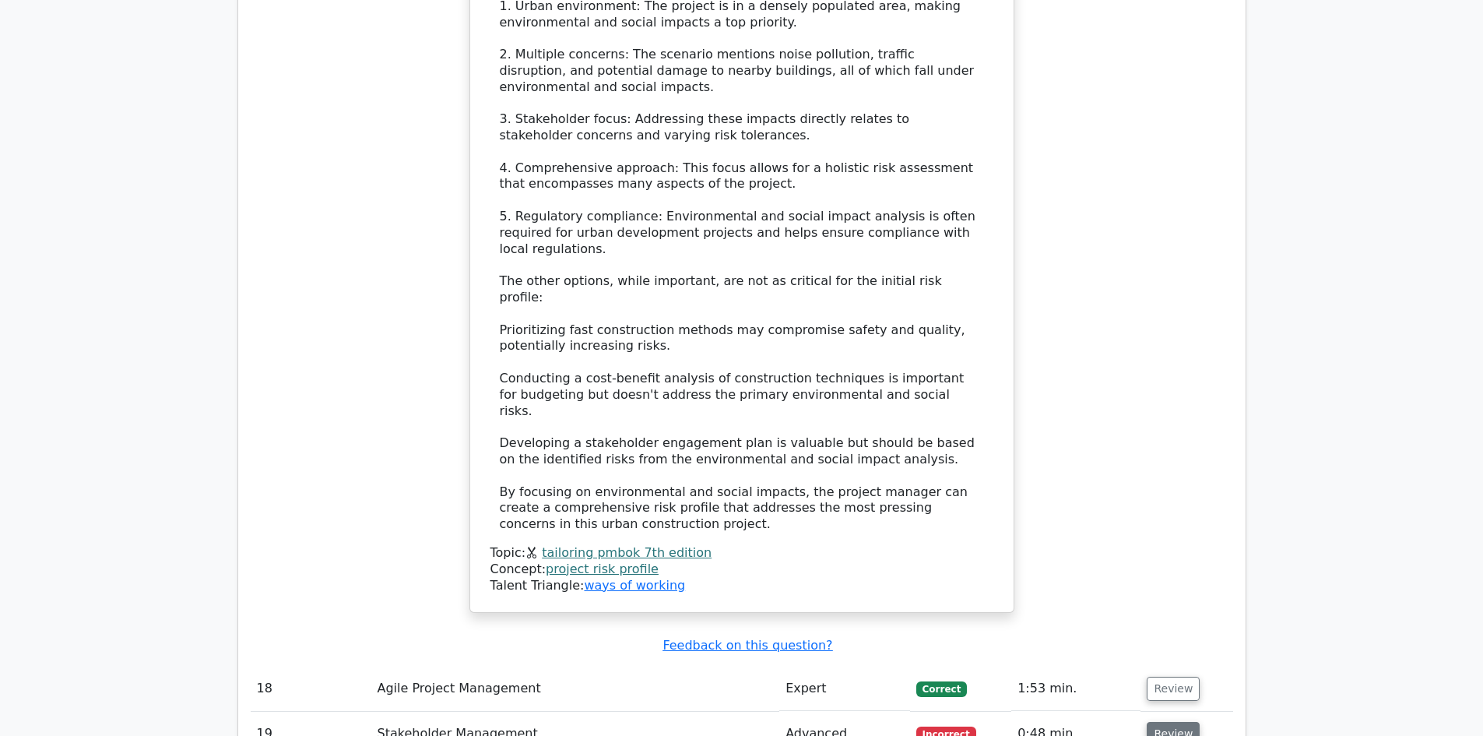
click at [1177, 722] on button "Review" at bounding box center [1173, 734] width 53 height 24
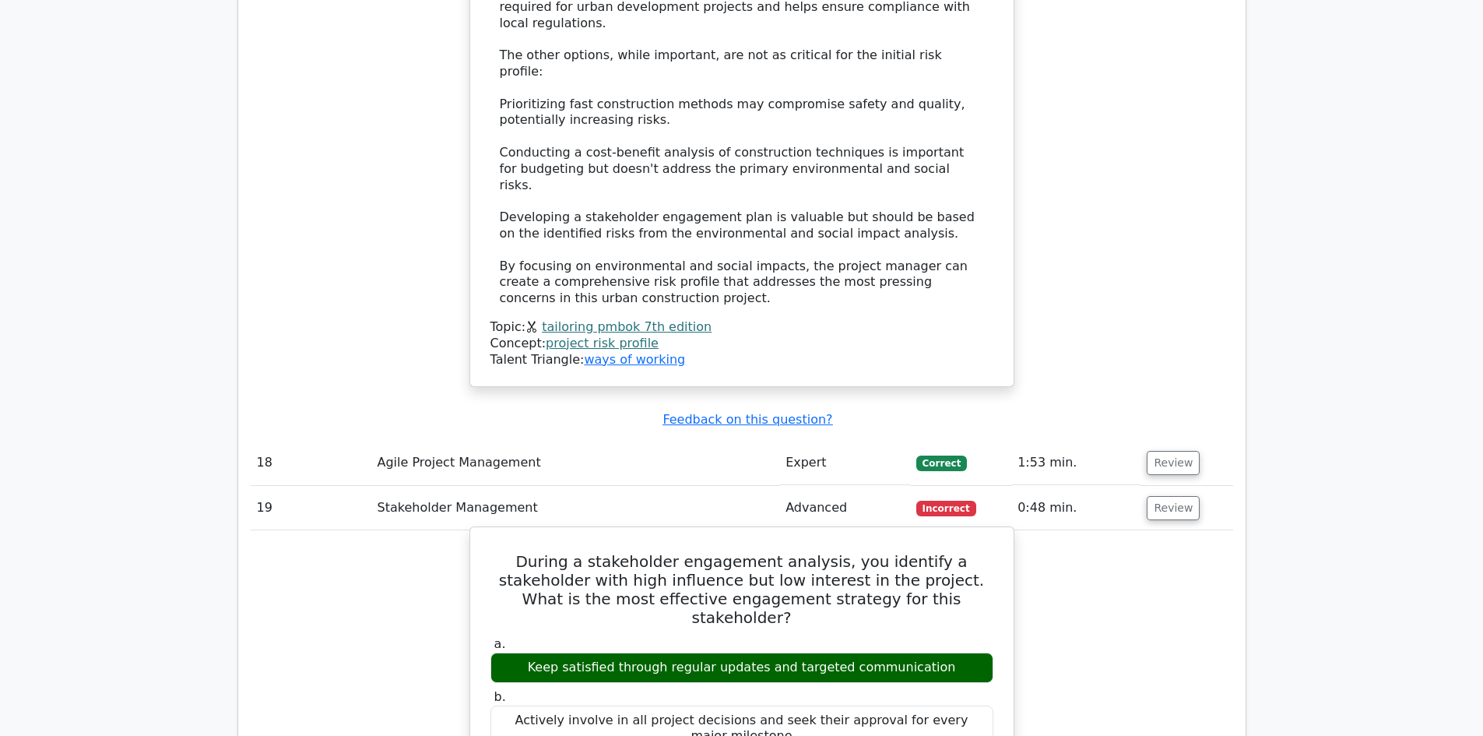
scroll to position [8177, 0]
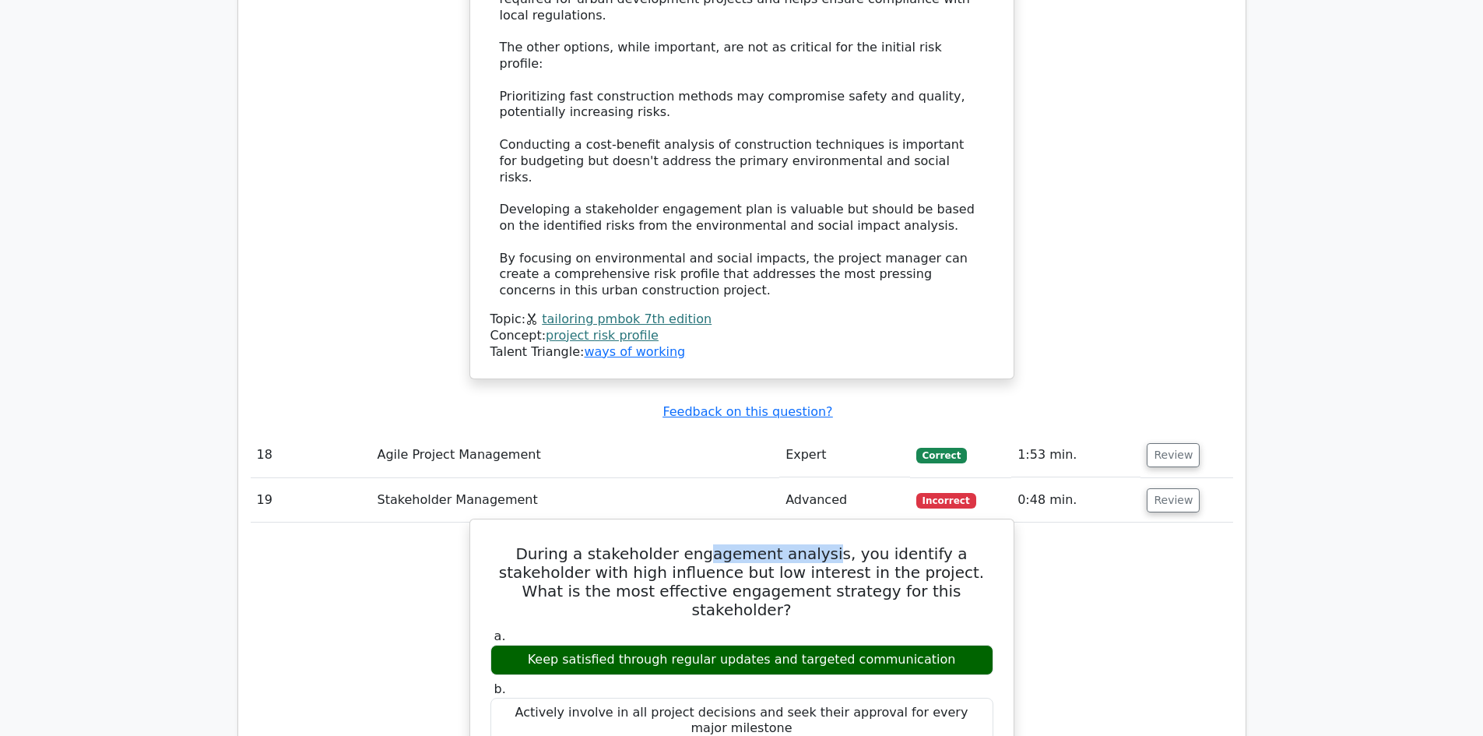
drag, startPoint x: 670, startPoint y: 205, endPoint x: 789, endPoint y: 207, distance: 118.4
click at [789, 544] on h5 "During a stakeholder engagement analysis, you identify a stakeholder with high …" at bounding box center [742, 581] width 506 height 75
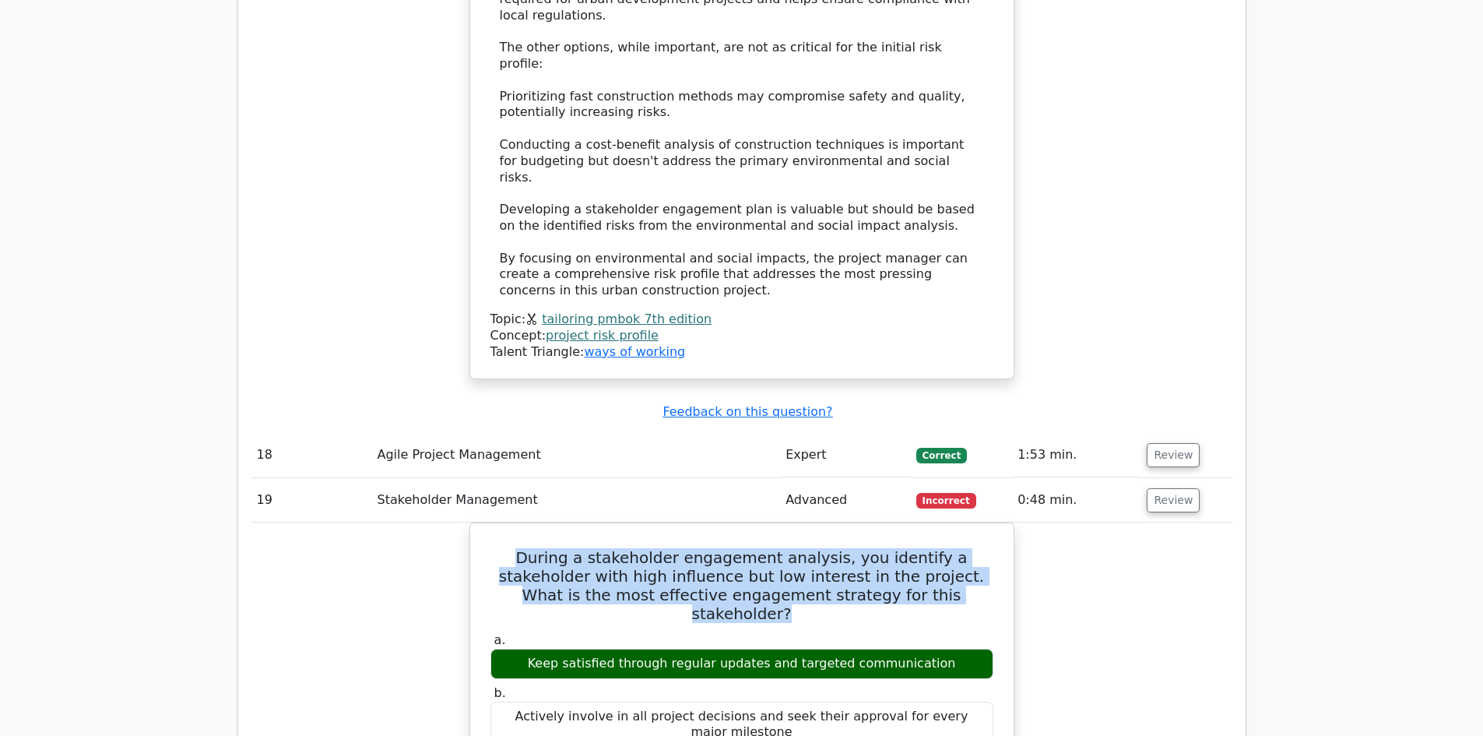
drag, startPoint x: 949, startPoint y: 243, endPoint x: 462, endPoint y: 206, distance: 488.1
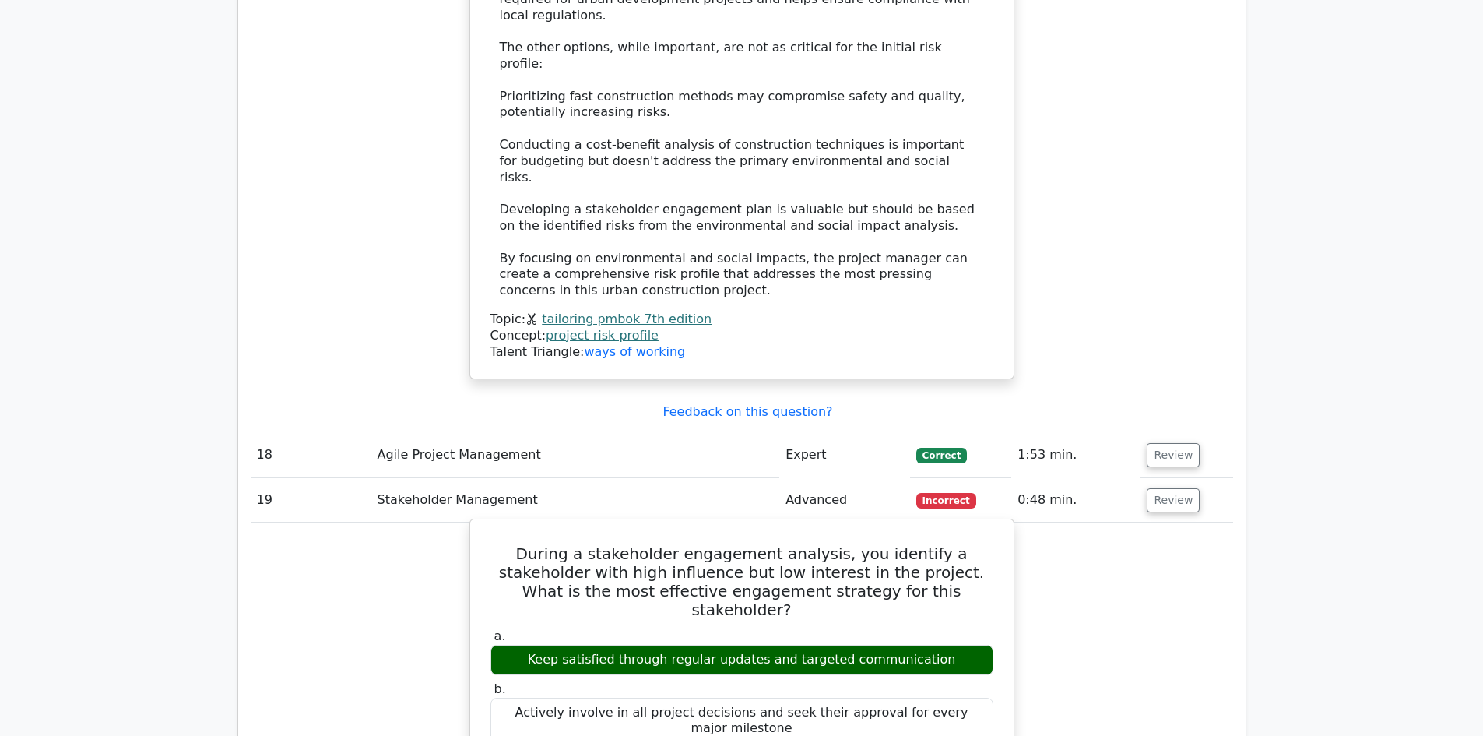
drag, startPoint x: 488, startPoint y: 204, endPoint x: 961, endPoint y: 407, distance: 514.5
copy div "During a stakeholder engagement analysis, you identify a stakeholder with high …"
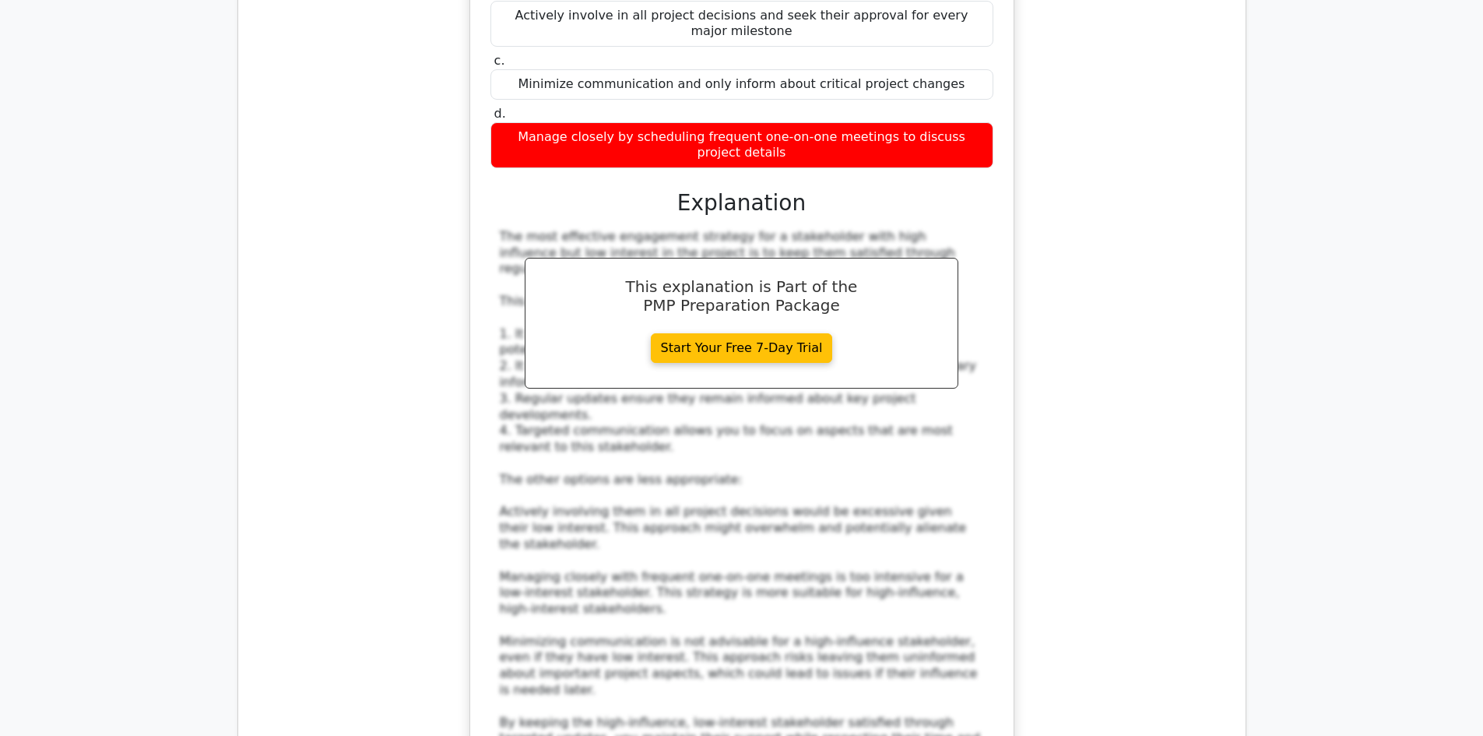
scroll to position [9033, 0]
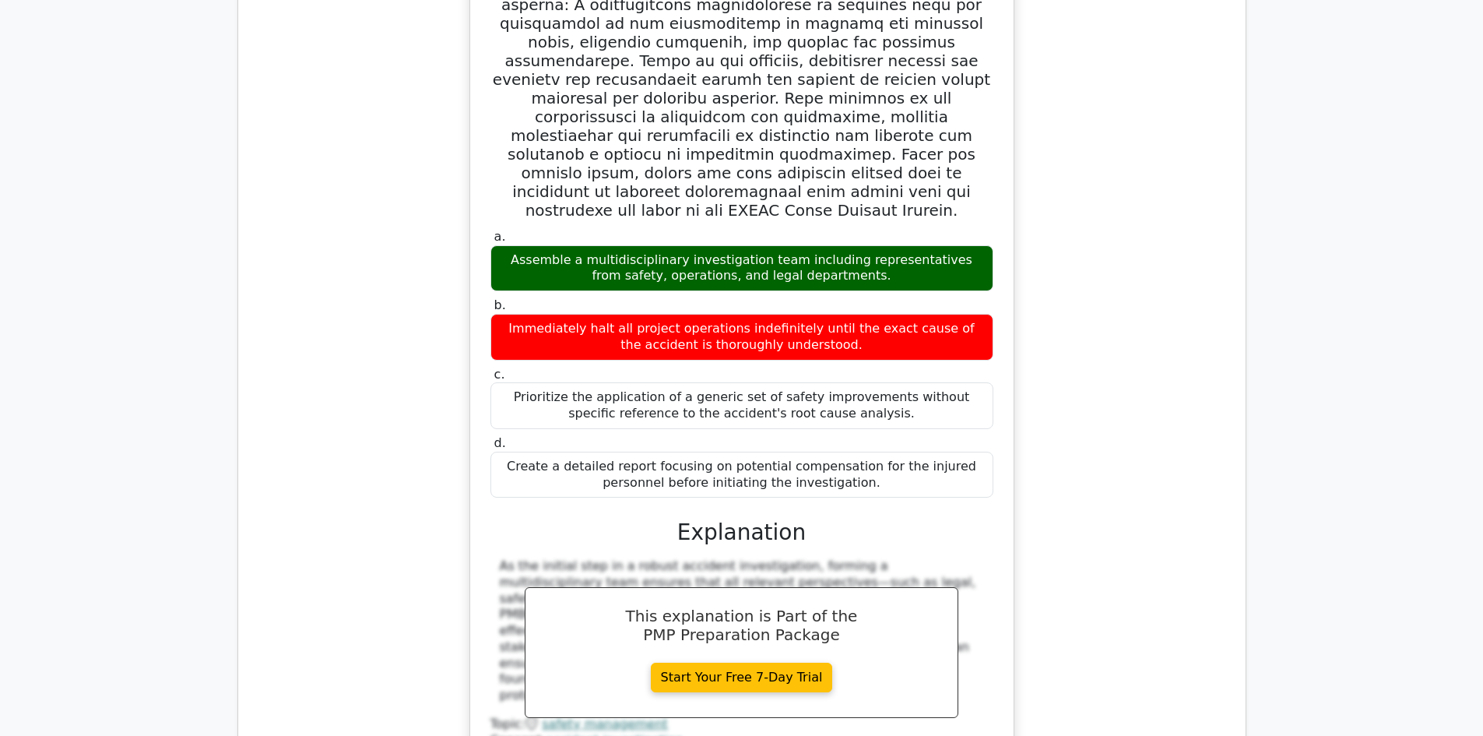
scroll to position [10201, 0]
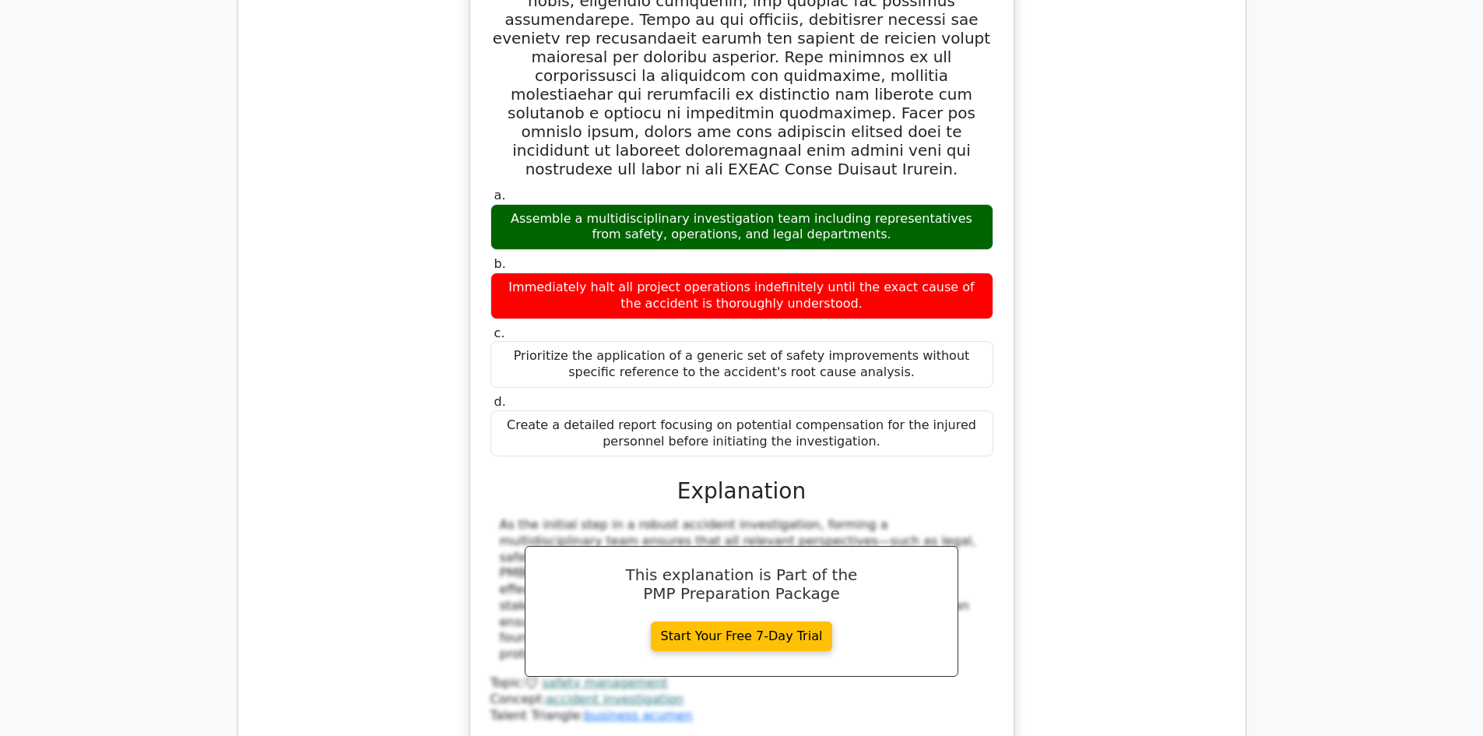
drag, startPoint x: 565, startPoint y: 445, endPoint x: 698, endPoint y: 444, distance: 132.4
drag, startPoint x: 630, startPoint y: 457, endPoint x: 796, endPoint y: 470, distance: 166.4
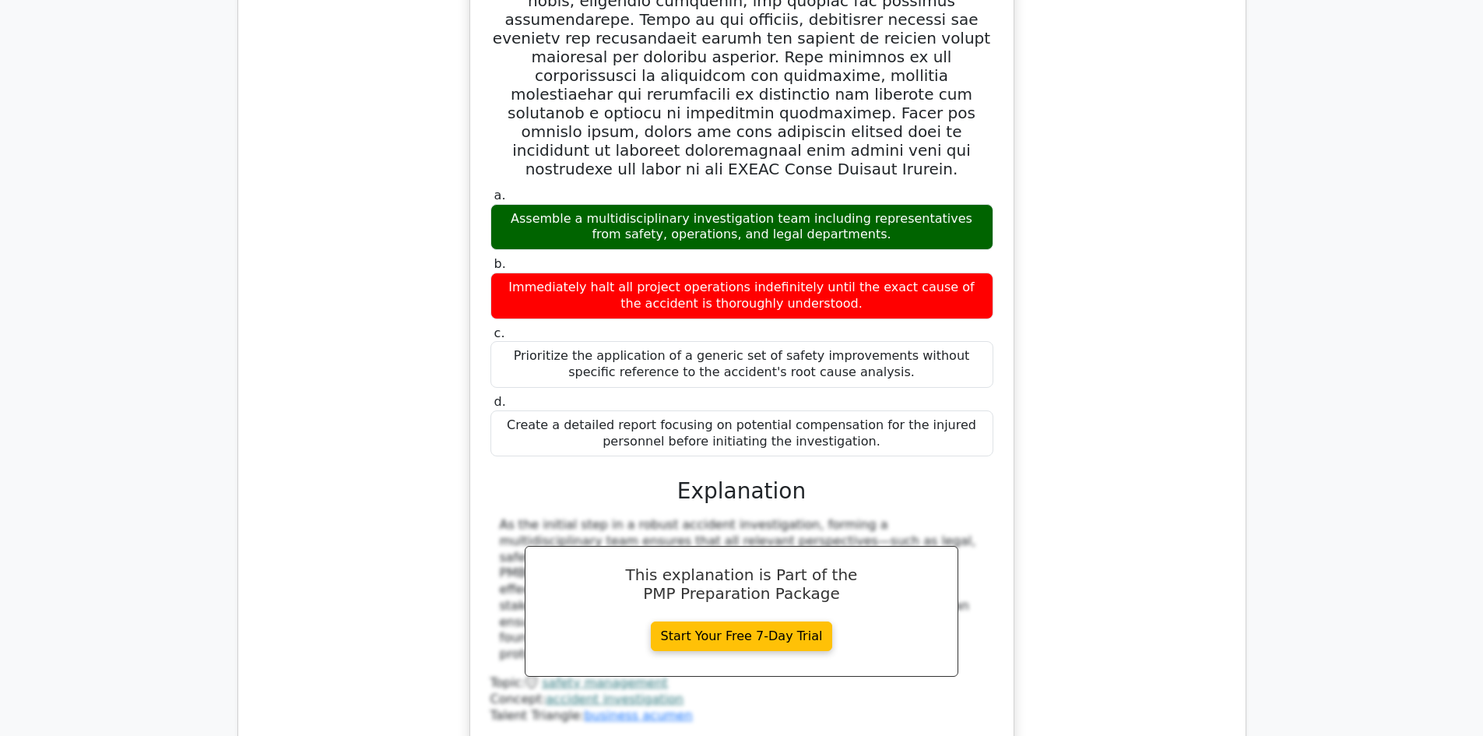
drag, startPoint x: 1031, startPoint y: 478, endPoint x: 991, endPoint y: 493, distance: 43.1
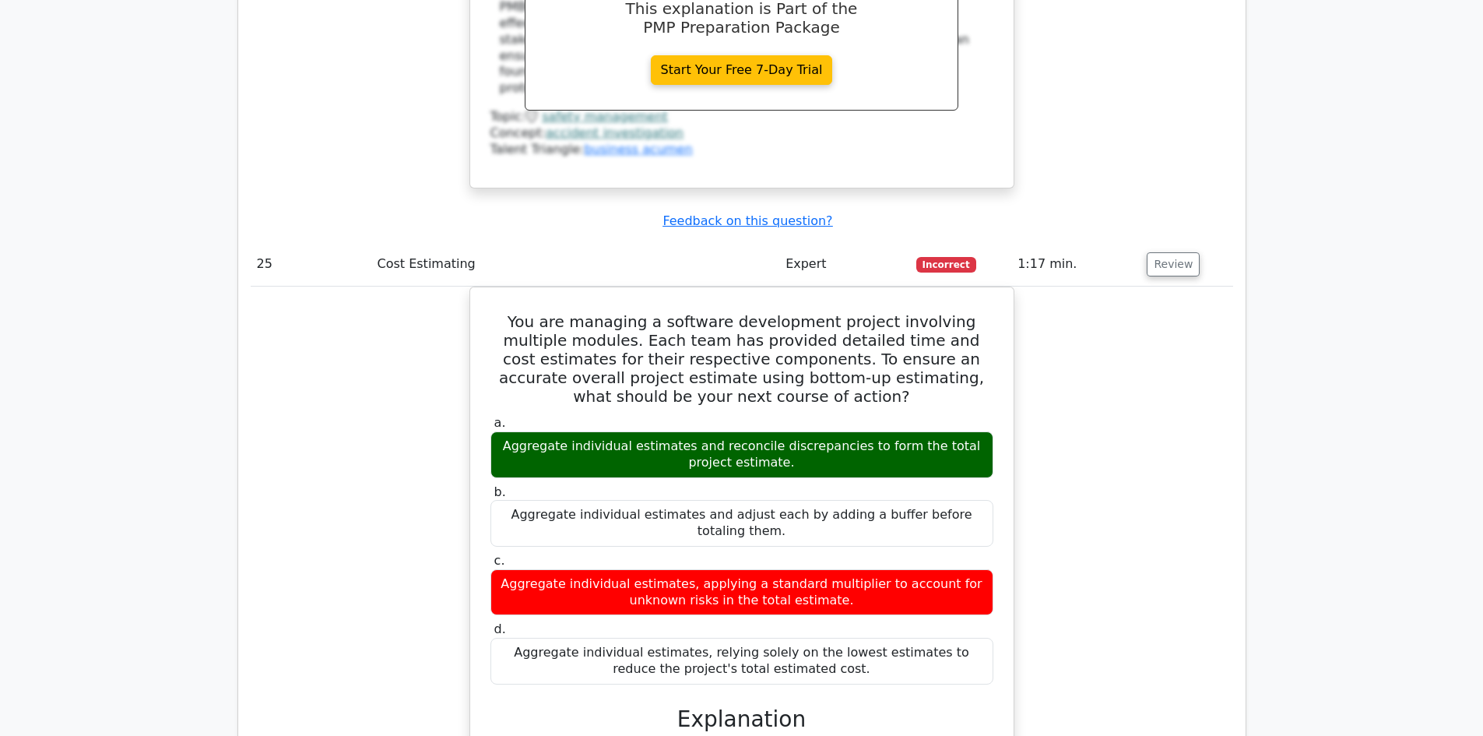
scroll to position [10824, 0]
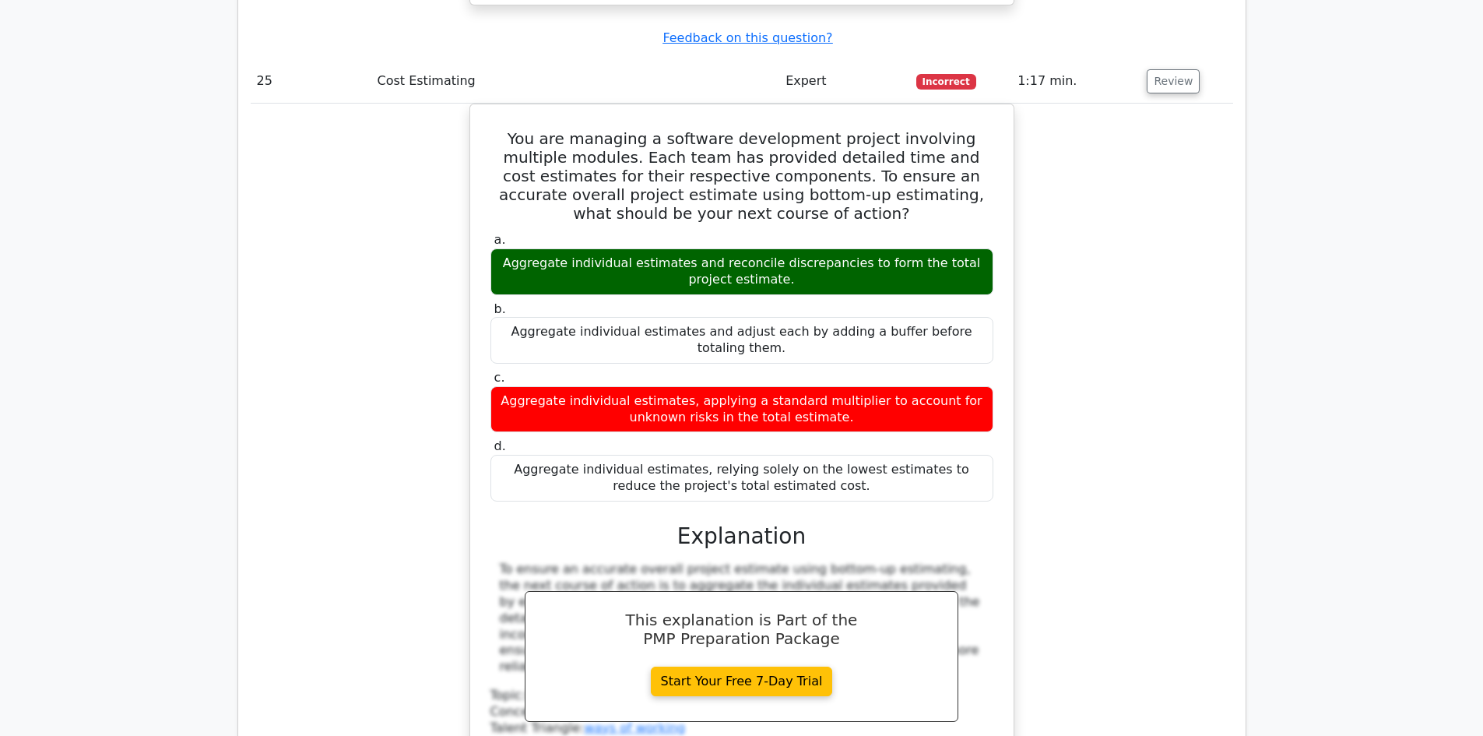
scroll to position [11214, 0]
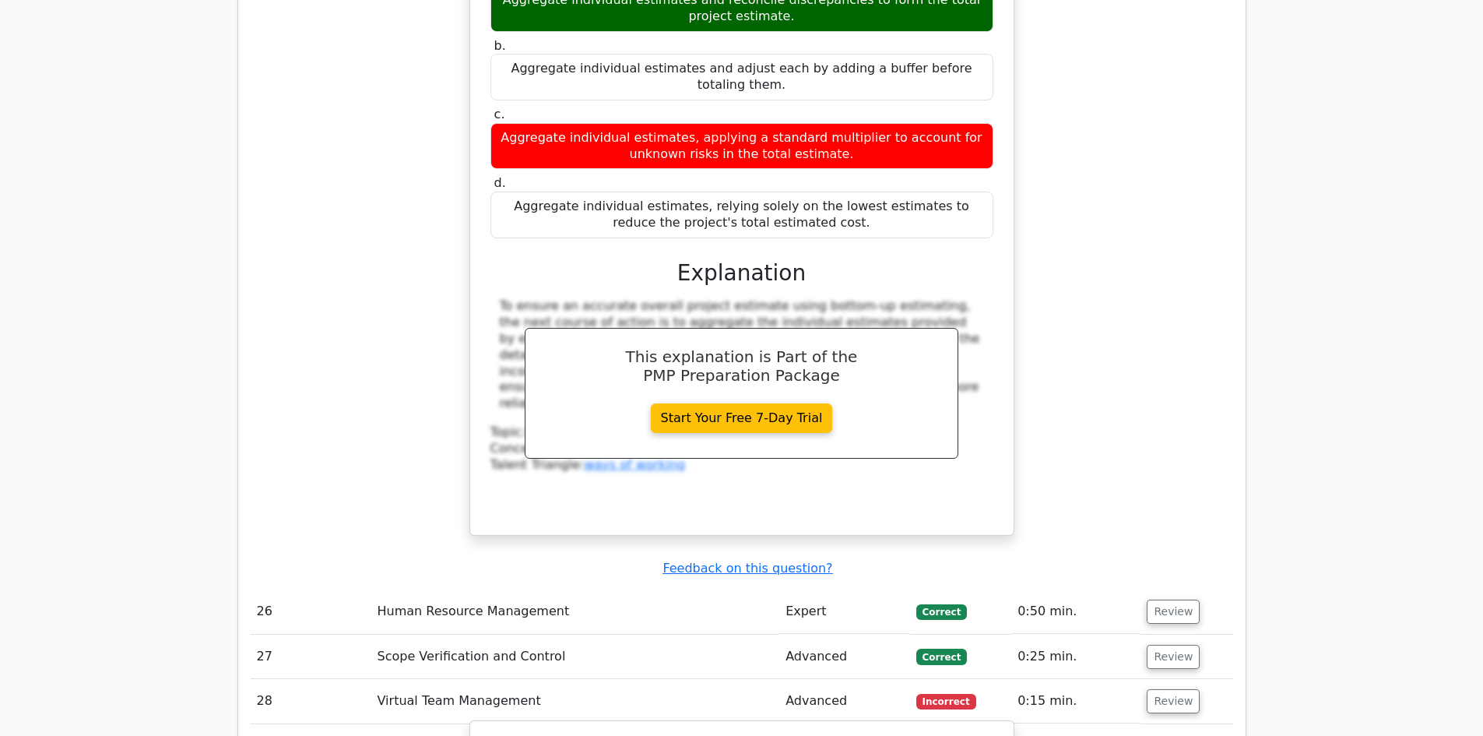
drag, startPoint x: 831, startPoint y: 255, endPoint x: 927, endPoint y: 260, distance: 96.7
drag, startPoint x: 967, startPoint y: 281, endPoint x: 985, endPoint y: 283, distance: 18.0
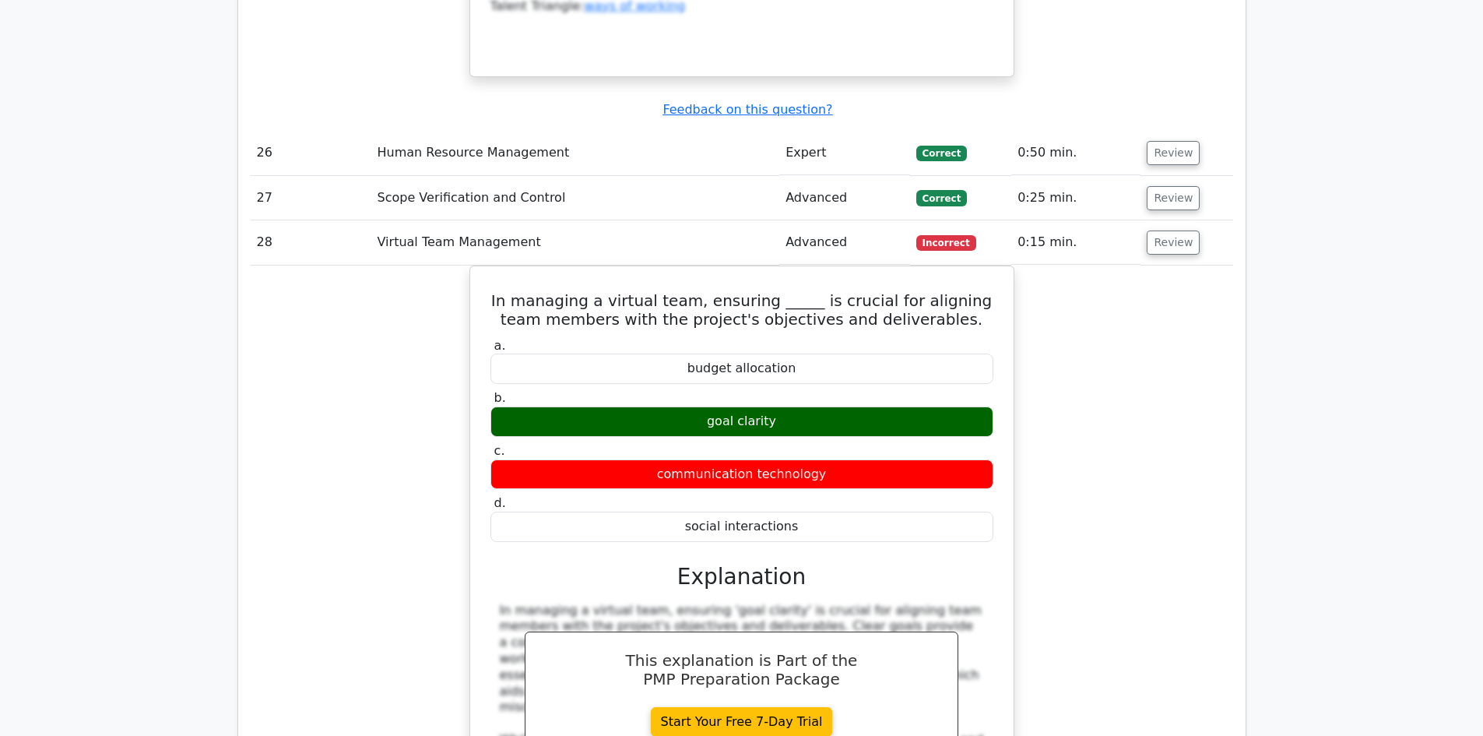
scroll to position [11915, 0]
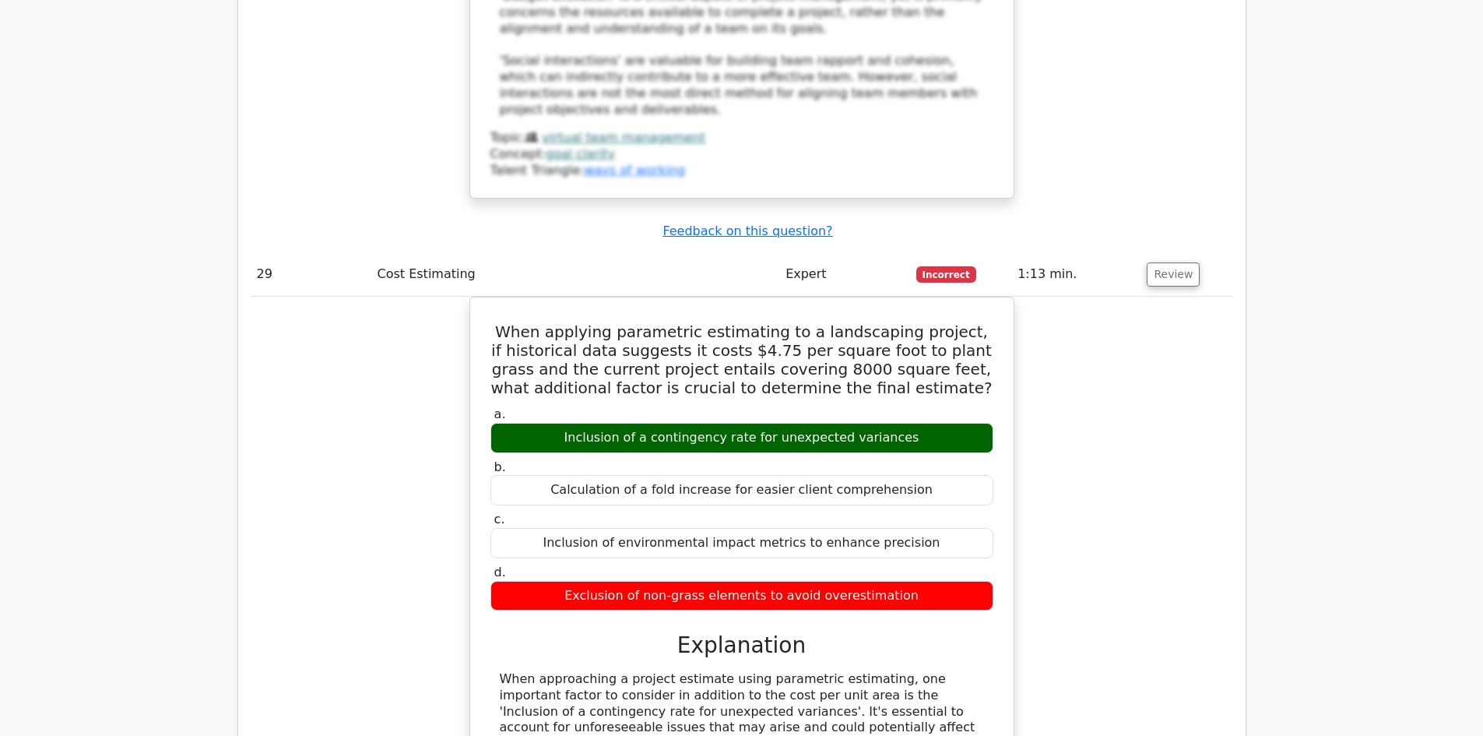
scroll to position [12693, 0]
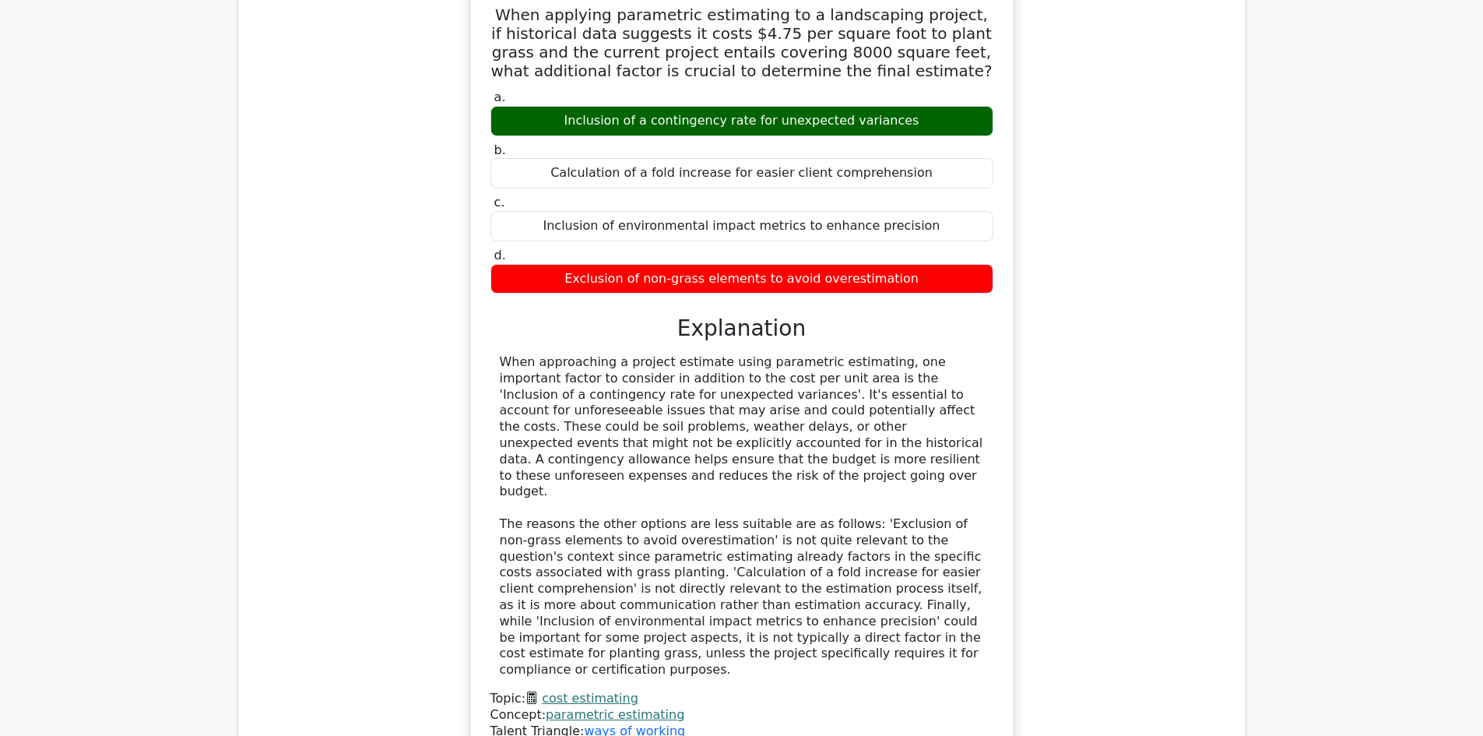
scroll to position [12927, 0]
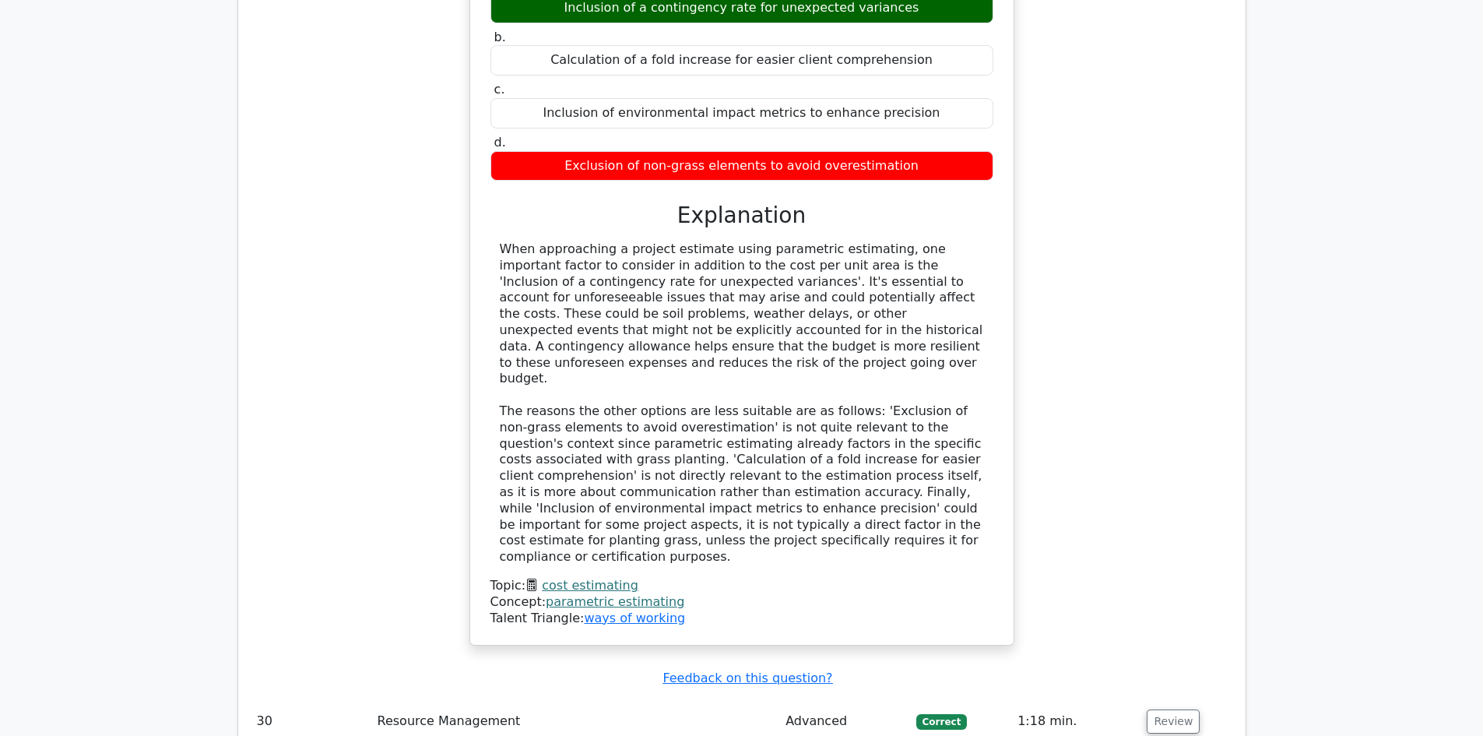
drag, startPoint x: 522, startPoint y: 312, endPoint x: 673, endPoint y: 319, distance: 151.2
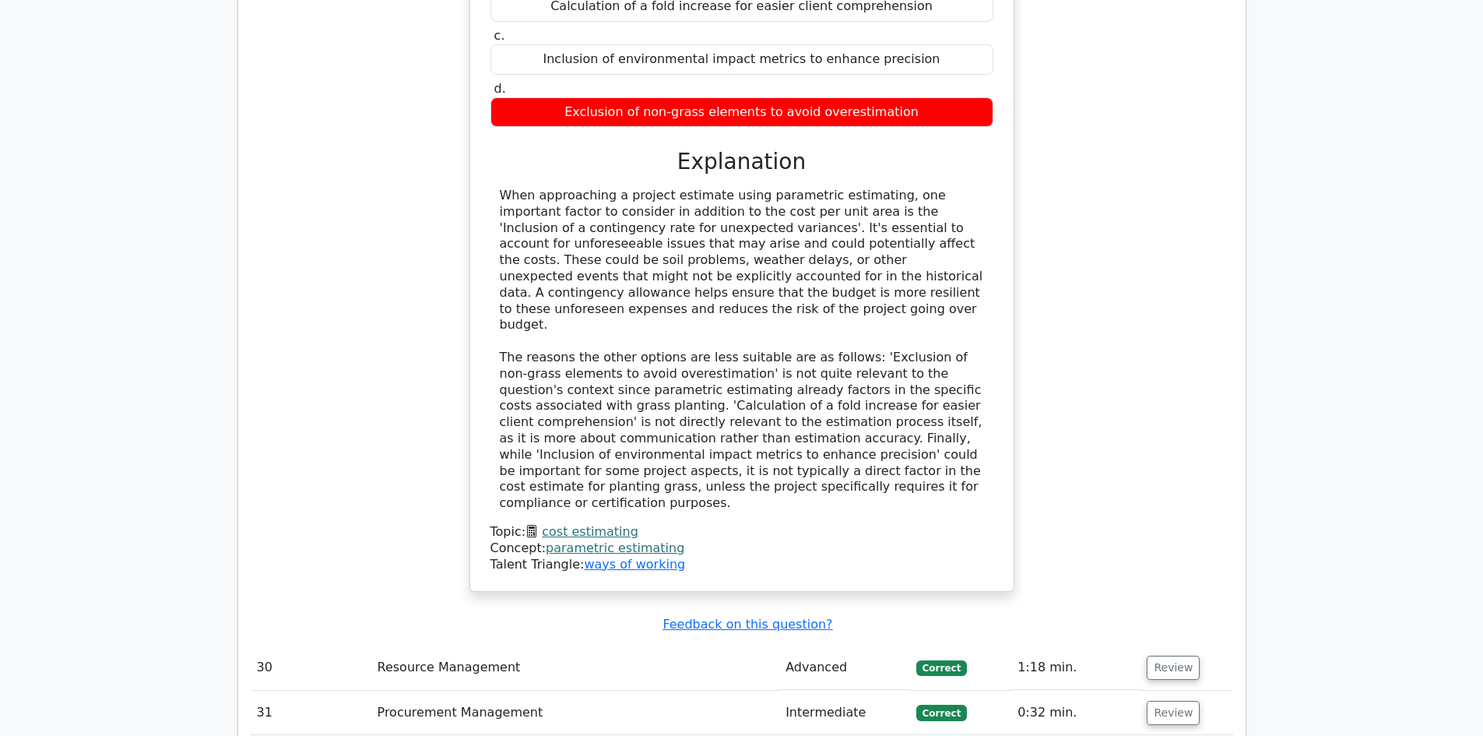
scroll to position [13005, 0]
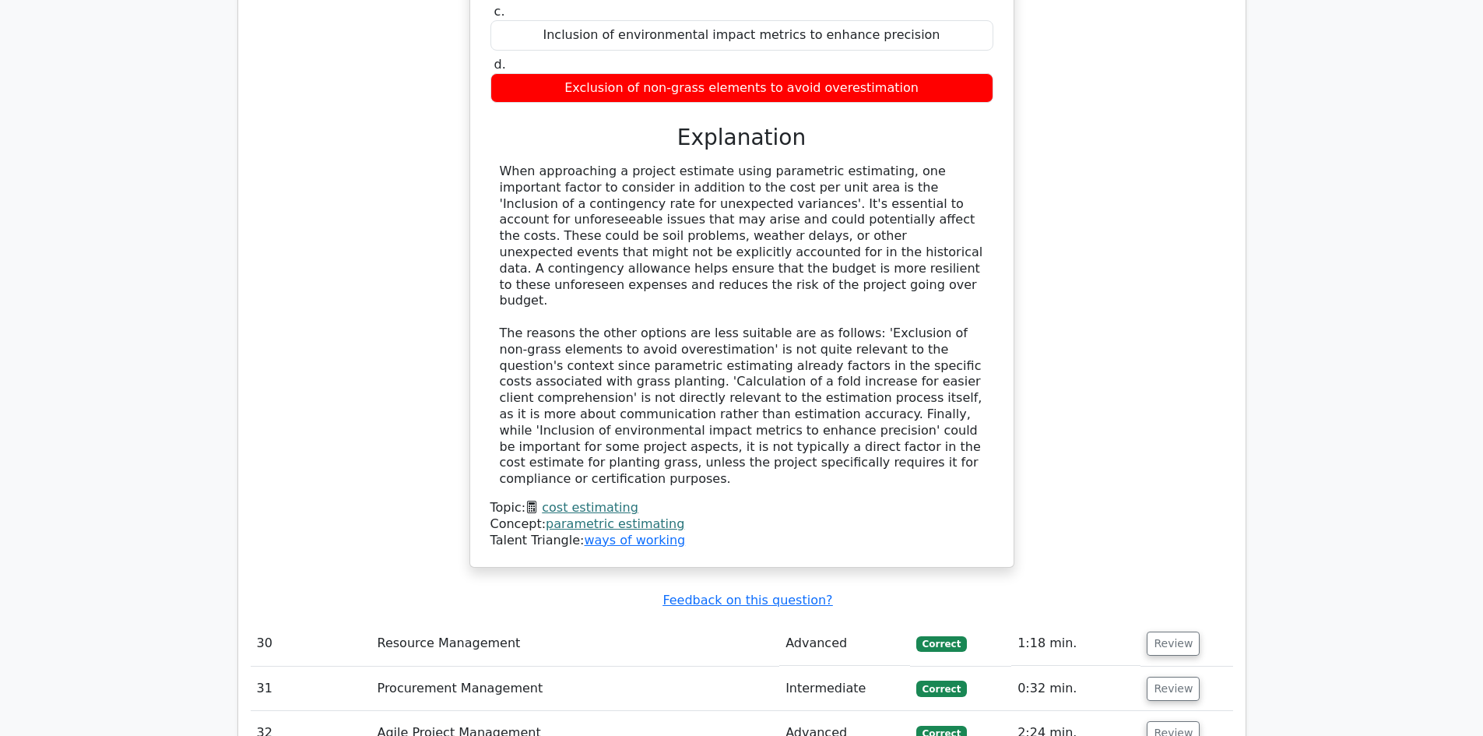
drag, startPoint x: 645, startPoint y: 259, endPoint x: 700, endPoint y: 264, distance: 55.6
drag, startPoint x: 801, startPoint y: 255, endPoint x: 896, endPoint y: 260, distance: 94.4
drag, startPoint x: 491, startPoint y: 235, endPoint x: 956, endPoint y: 261, distance: 465.6
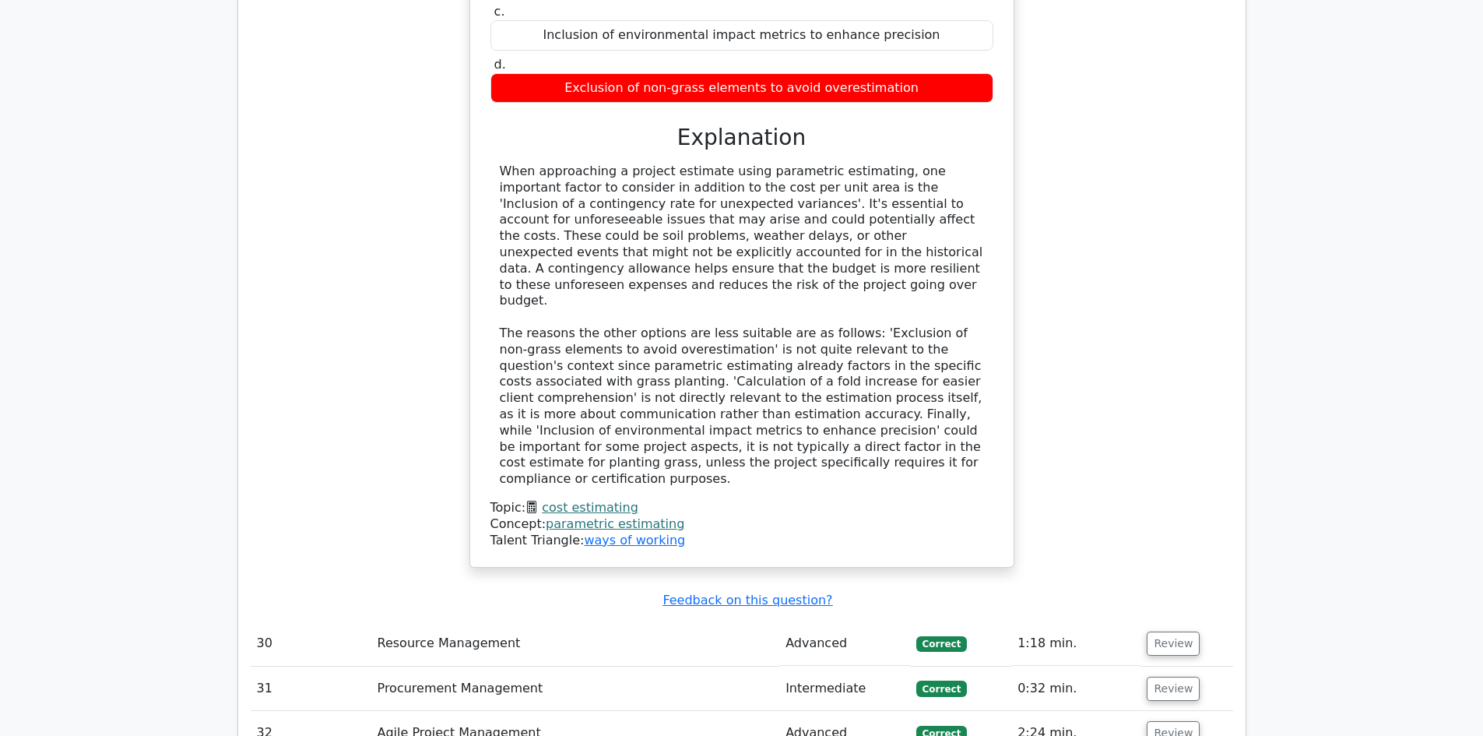
copy h5 "In Quality Risk Management, which process involves regularly tracking identifie…"
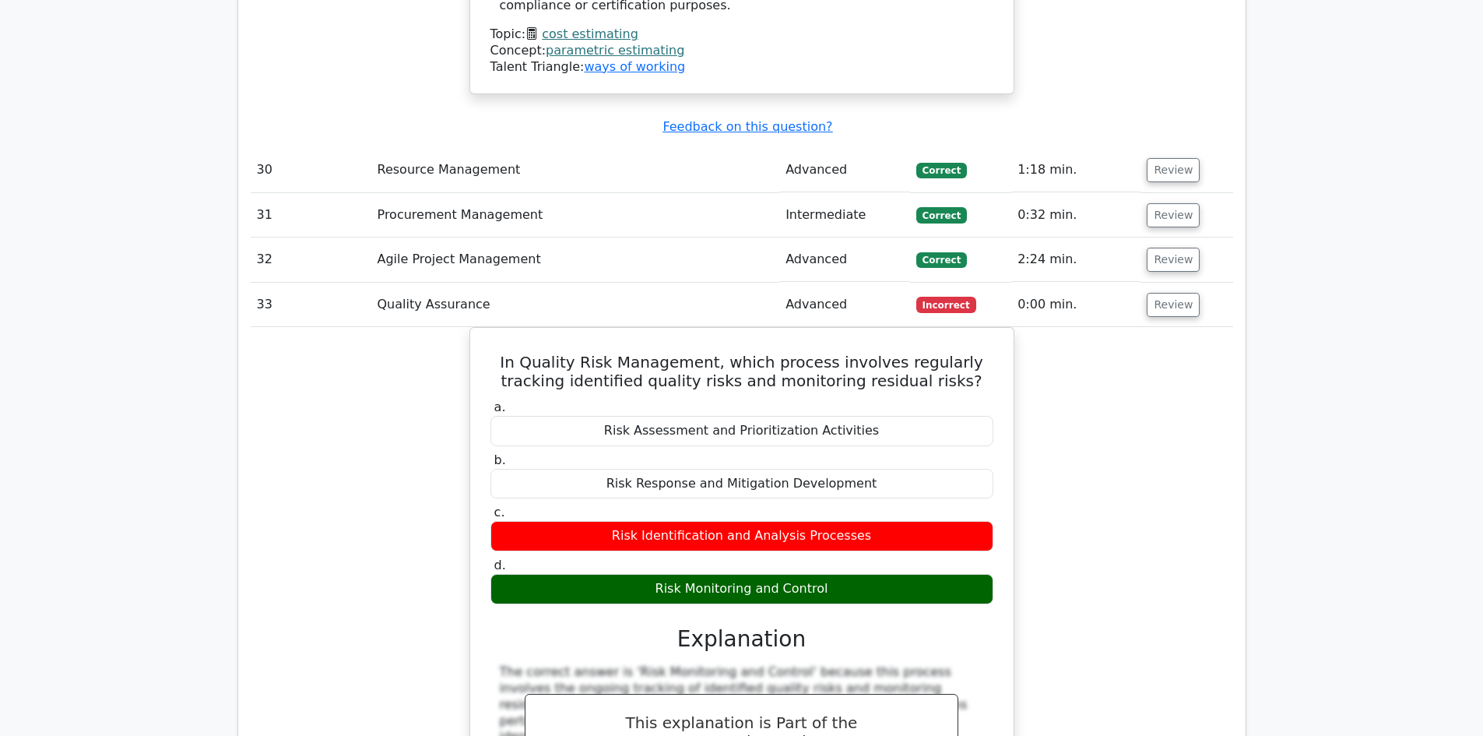
scroll to position [13706, 0]
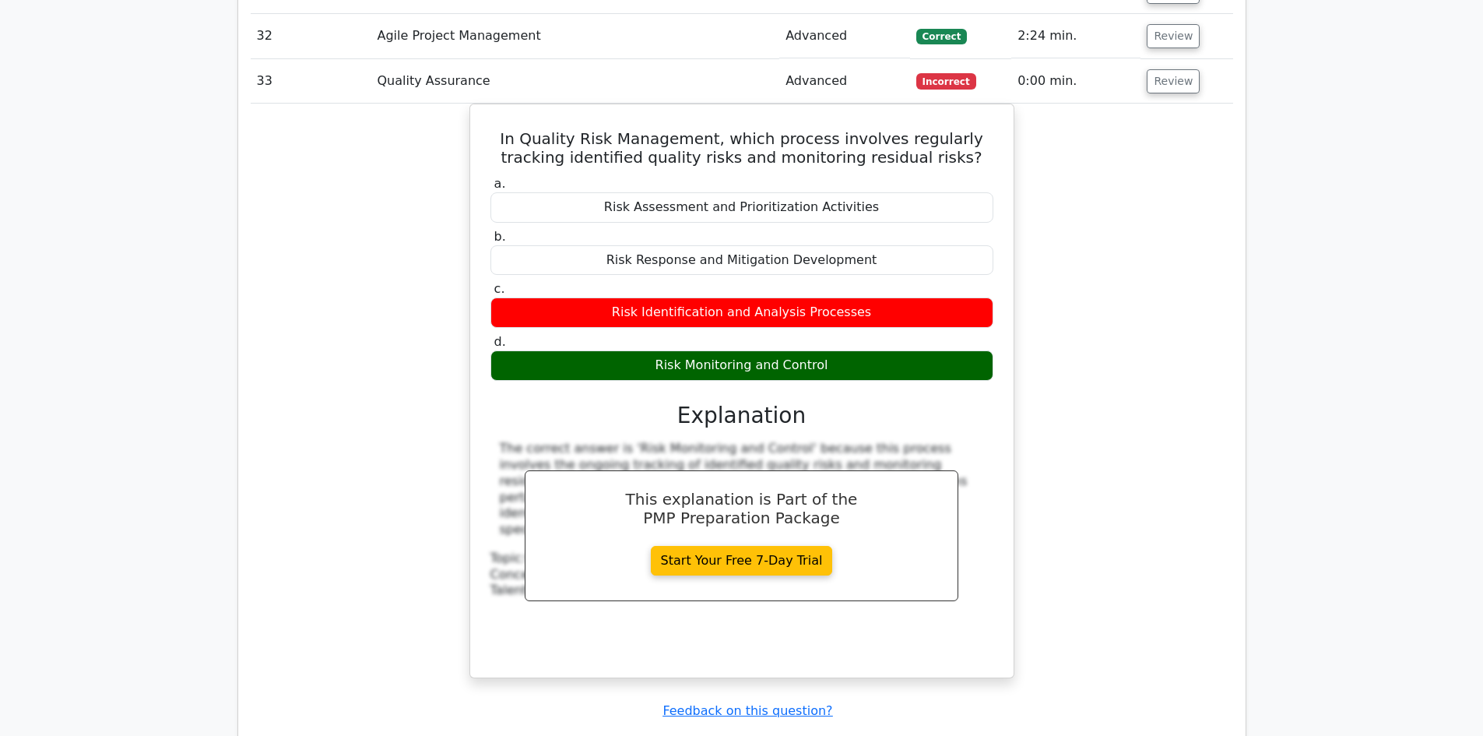
drag, startPoint x: 201, startPoint y: 206, endPoint x: 203, endPoint y: 196, distance: 10.4
